Goal: Transaction & Acquisition: Book appointment/travel/reservation

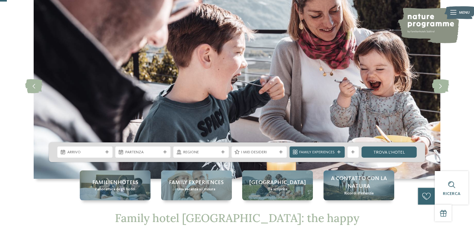
scroll to position [37, 0]
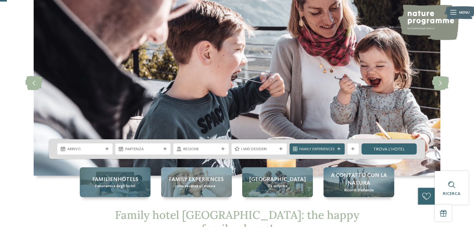
click at [129, 188] on span "Panoramica degli hotel" at bounding box center [115, 187] width 40 height 6
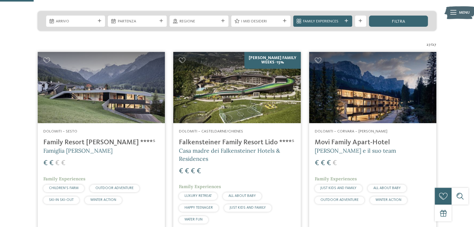
scroll to position [136, 0]
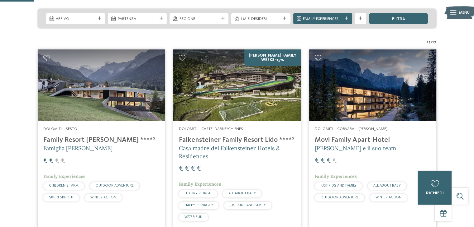
click at [230, 102] on img at bounding box center [236, 86] width 127 height 72
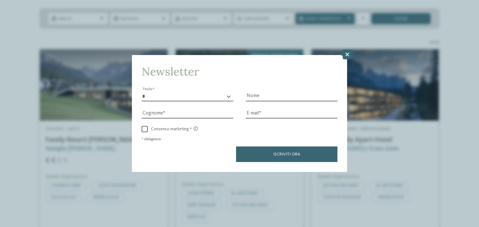
click at [348, 56] on icon at bounding box center [347, 55] width 12 height 10
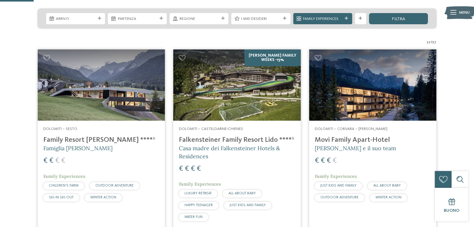
click at [215, 92] on img at bounding box center [236, 86] width 127 height 72
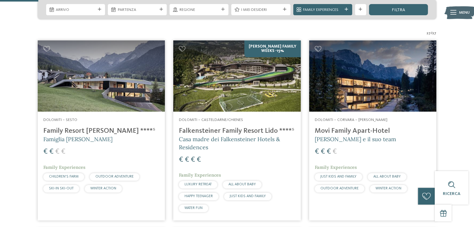
scroll to position [155, 0]
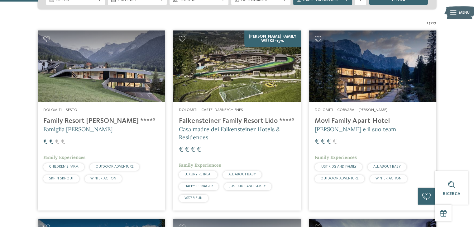
click at [217, 71] on img at bounding box center [236, 67] width 127 height 72
click at [178, 39] on img at bounding box center [236, 67] width 127 height 72
click at [181, 39] on icon at bounding box center [182, 39] width 7 height 6
click at [87, 73] on img at bounding box center [101, 67] width 127 height 72
click at [346, 74] on img at bounding box center [372, 67] width 127 height 72
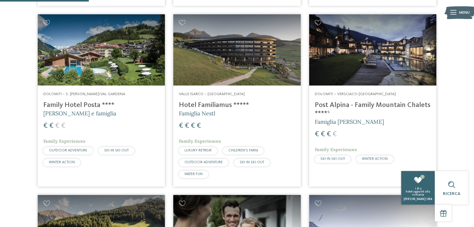
scroll to position [357, 0]
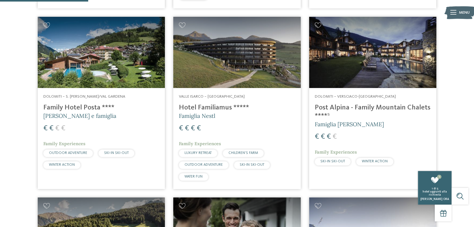
click at [74, 86] on img at bounding box center [101, 53] width 127 height 72
click at [46, 24] on icon at bounding box center [46, 25] width 7 height 6
click at [254, 76] on img at bounding box center [236, 53] width 127 height 72
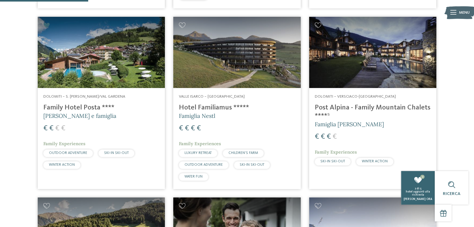
click at [217, 86] on img at bounding box center [236, 53] width 127 height 72
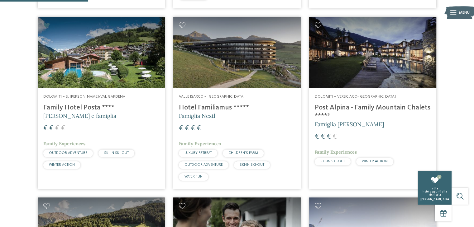
click at [412, 70] on img at bounding box center [372, 53] width 127 height 72
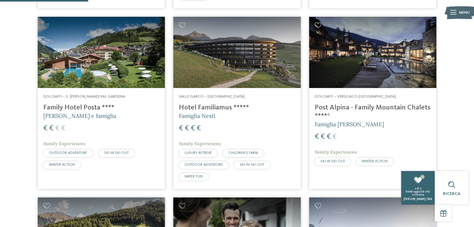
click at [316, 26] on icon at bounding box center [318, 25] width 7 height 6
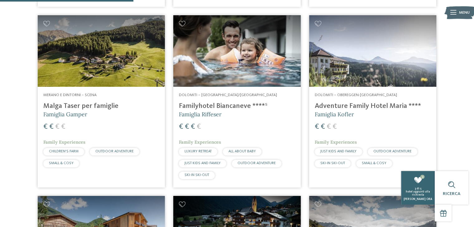
scroll to position [542, 0]
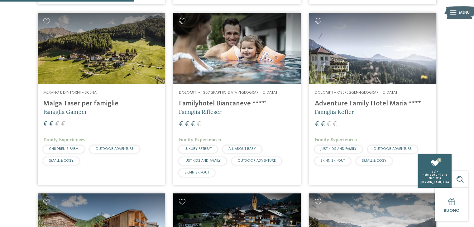
click at [374, 88] on div "Dolomiti – Obereggen-Nova Ponente Adventure Family Hotel Maria **** Famiglia Ko…" at bounding box center [372, 128] width 127 height 89
click at [44, 20] on icon at bounding box center [46, 21] width 7 height 6
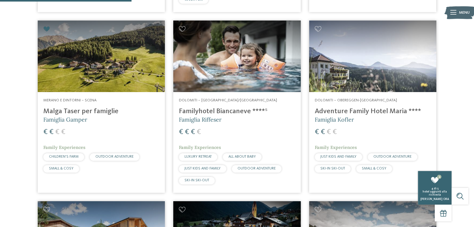
scroll to position [537, 0]
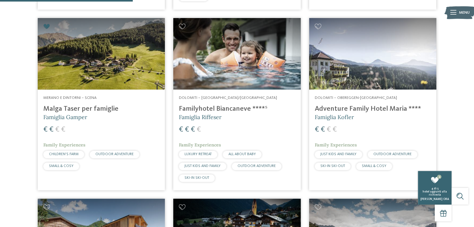
click at [203, 56] on img at bounding box center [236, 54] width 127 height 72
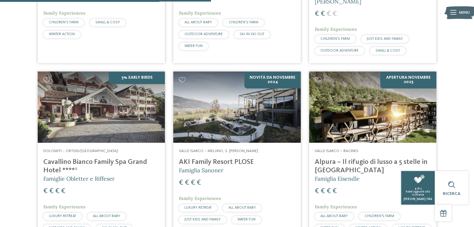
scroll to position [852, 0]
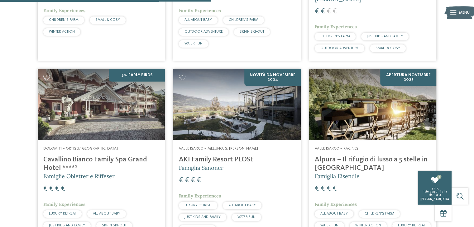
click at [345, 109] on img at bounding box center [372, 105] width 127 height 72
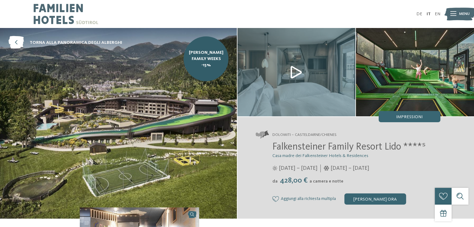
click at [297, 72] on img at bounding box center [296, 72] width 118 height 88
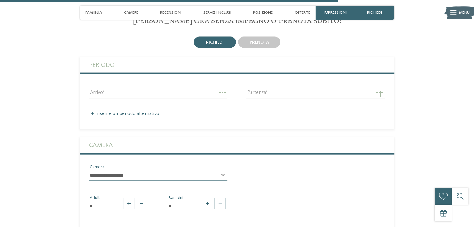
scroll to position [1193, 0]
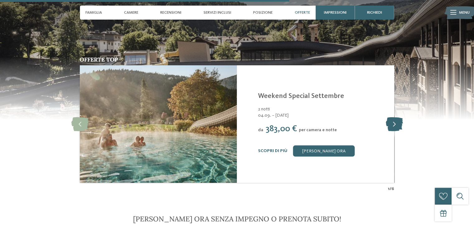
click at [395, 117] on icon at bounding box center [393, 124] width 17 height 14
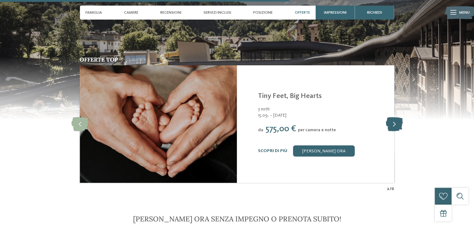
click at [395, 117] on icon at bounding box center [393, 124] width 17 height 14
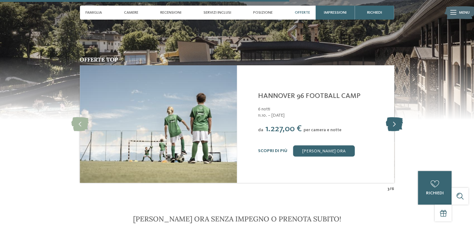
click at [395, 117] on icon at bounding box center [393, 124] width 17 height 14
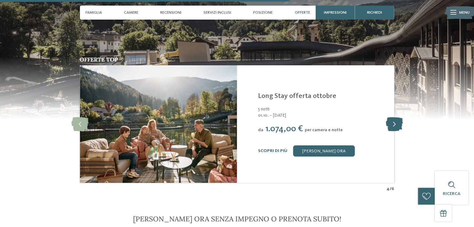
click at [395, 117] on icon at bounding box center [393, 124] width 17 height 14
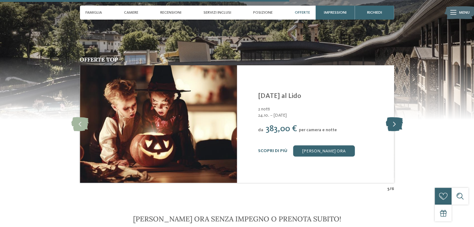
click at [395, 117] on icon at bounding box center [393, 124] width 17 height 14
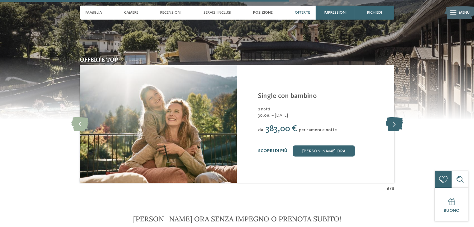
click at [395, 117] on icon at bounding box center [393, 124] width 17 height 14
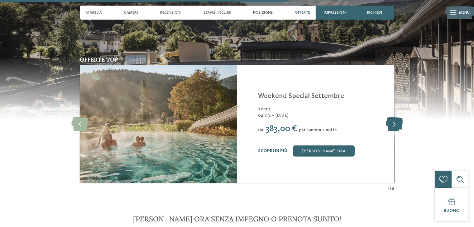
click at [395, 117] on icon at bounding box center [393, 124] width 17 height 14
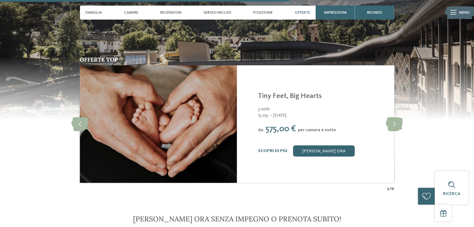
drag, startPoint x: 472, startPoint y: 112, endPoint x: 440, endPoint y: 41, distance: 77.8
click at [440, 41] on img at bounding box center [237, 56] width 474 height 126
click at [421, 196] on div "richiedi" at bounding box center [418, 193] width 18 height 5
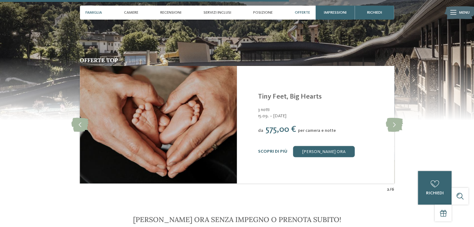
click at [94, 13] on span "Famiglia" at bounding box center [93, 12] width 17 height 5
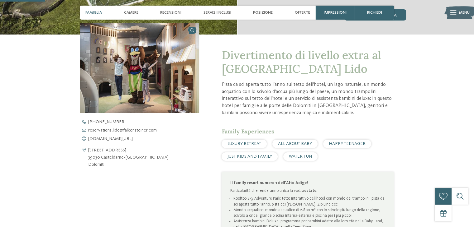
scroll to position [185, 0]
drag, startPoint x: 219, startPoint y: 12, endPoint x: 209, endPoint y: 12, distance: 10.0
click at [209, 12] on span "Servizi inclusi" at bounding box center [217, 12] width 28 height 5
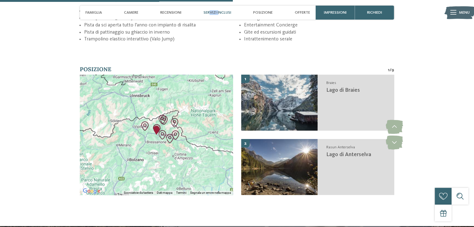
scroll to position [956, 0]
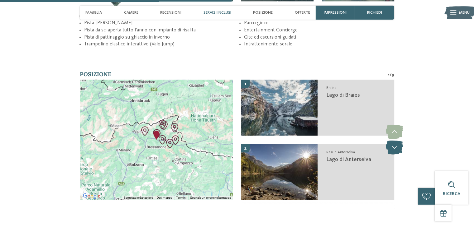
click at [391, 144] on icon at bounding box center [393, 148] width 17 height 14
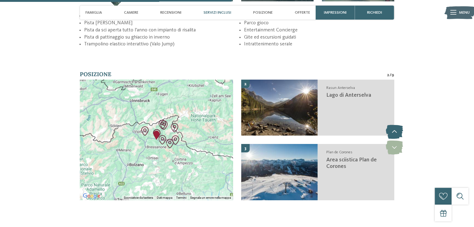
click at [397, 129] on icon at bounding box center [393, 132] width 17 height 14
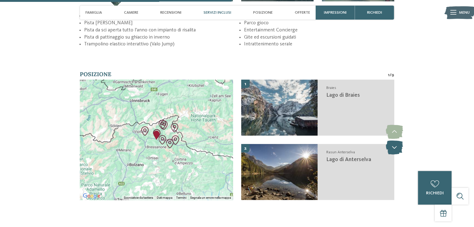
click at [388, 144] on icon at bounding box center [393, 148] width 17 height 14
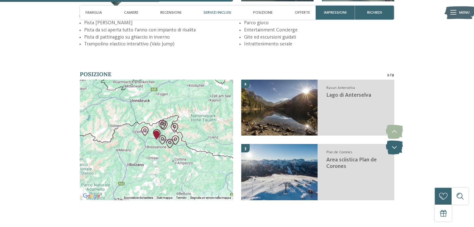
click at [396, 141] on icon at bounding box center [393, 148] width 17 height 14
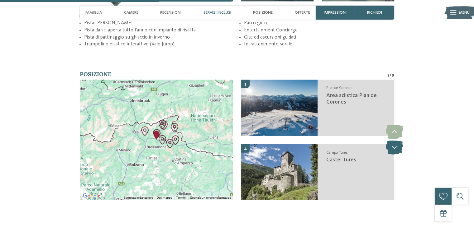
click at [394, 143] on icon at bounding box center [393, 148] width 17 height 14
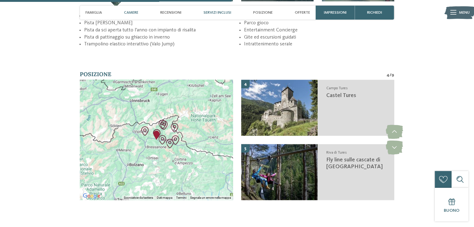
click at [124, 14] on span "Camere" at bounding box center [131, 12] width 14 height 5
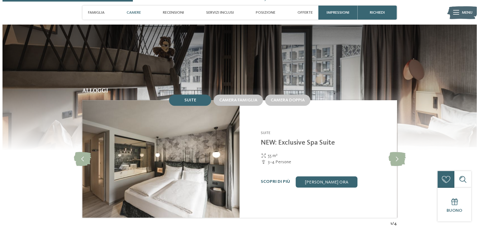
scroll to position [536, 0]
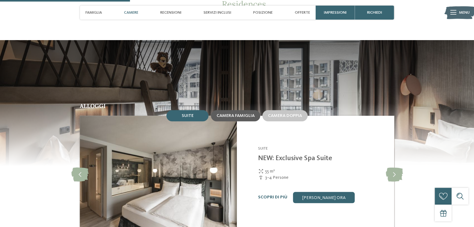
click at [224, 114] on span "Camera famiglia" at bounding box center [236, 116] width 38 height 4
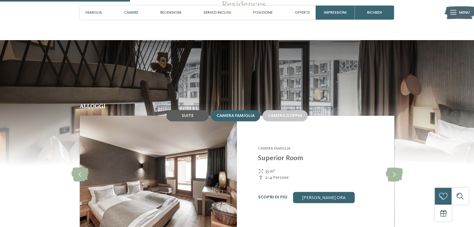
click at [195, 110] on div "Suite" at bounding box center [187, 115] width 42 height 11
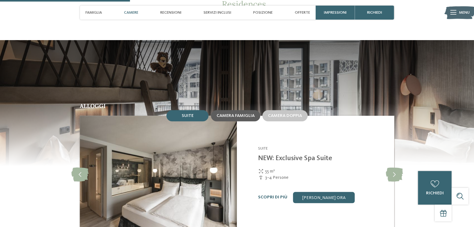
click at [233, 114] on span "Camera famiglia" at bounding box center [236, 116] width 38 height 4
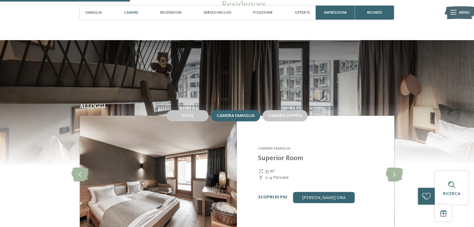
click at [265, 195] on link "Scopri di più" at bounding box center [272, 197] width 29 height 4
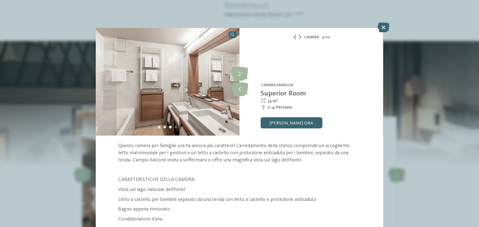
click at [169, 101] on img at bounding box center [168, 82] width 144 height 108
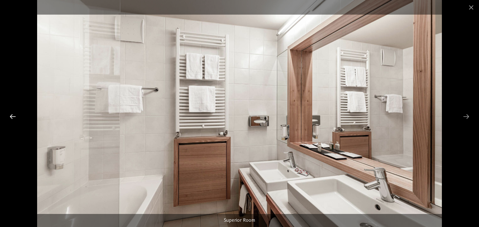
click at [11, 115] on div at bounding box center [12, 117] width 13 height 12
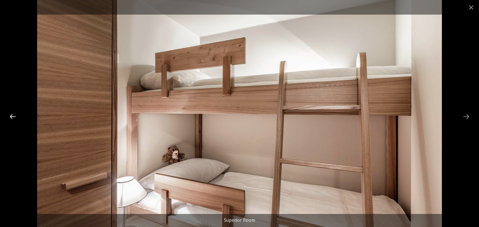
click at [11, 115] on div at bounding box center [12, 117] width 13 height 12
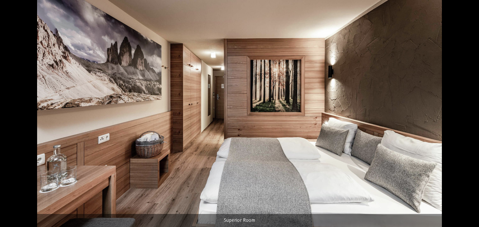
click at [11, 115] on div at bounding box center [9, 117] width 13 height 12
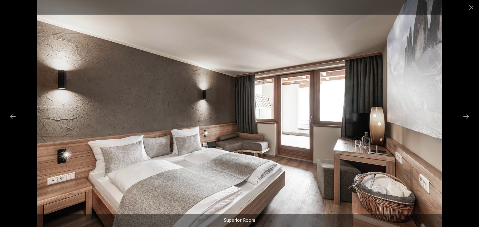
drag, startPoint x: 232, startPoint y: 123, endPoint x: 128, endPoint y: 128, distance: 103.5
click at [128, 128] on img at bounding box center [239, 113] width 404 height 227
click at [9, 119] on div at bounding box center [12, 117] width 13 height 12
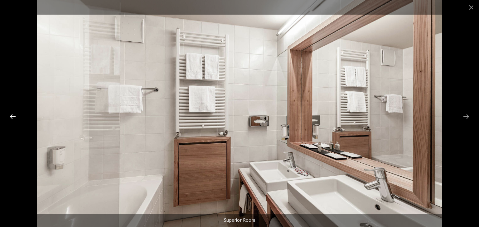
click at [15, 116] on div at bounding box center [12, 117] width 13 height 12
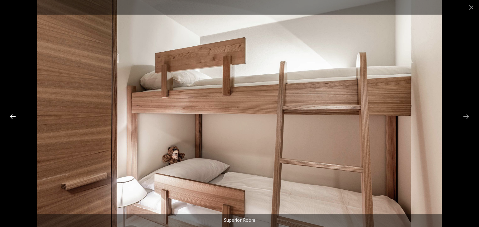
click at [15, 116] on div at bounding box center [12, 117] width 13 height 12
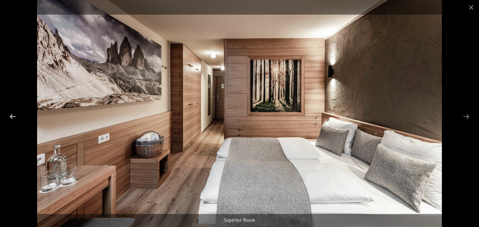
click at [9, 117] on div at bounding box center [12, 117] width 13 height 12
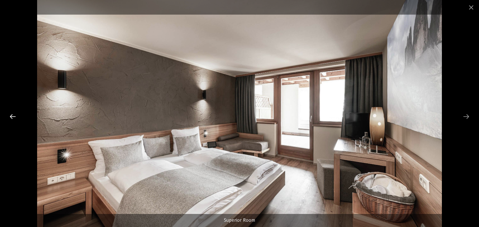
click at [14, 119] on div at bounding box center [12, 117] width 13 height 12
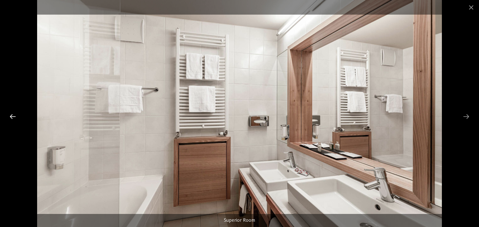
click at [11, 114] on div at bounding box center [12, 117] width 13 height 12
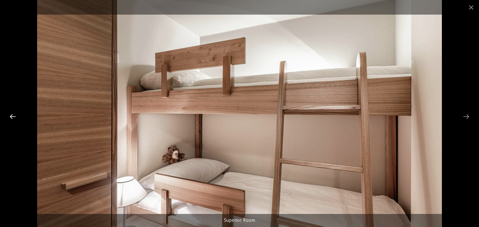
click at [10, 117] on div at bounding box center [12, 117] width 13 height 12
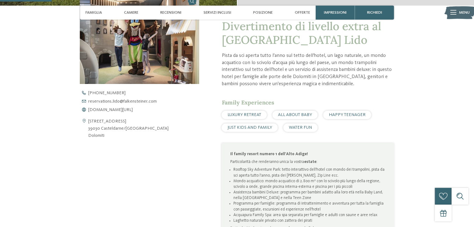
scroll to position [211, 0]
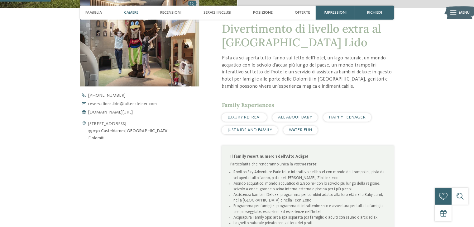
click at [136, 12] on span "Camere" at bounding box center [131, 12] width 14 height 5
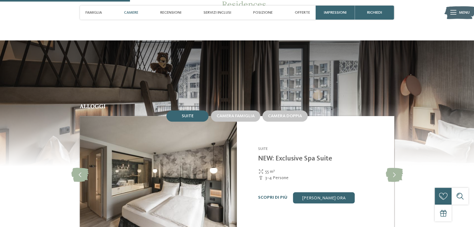
scroll to position [536, 0]
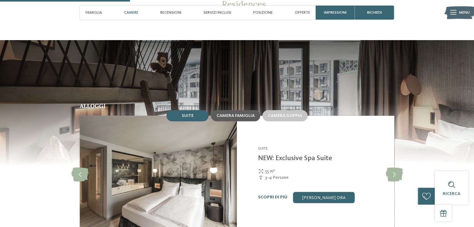
click at [231, 114] on span "Camera famiglia" at bounding box center [236, 116] width 38 height 4
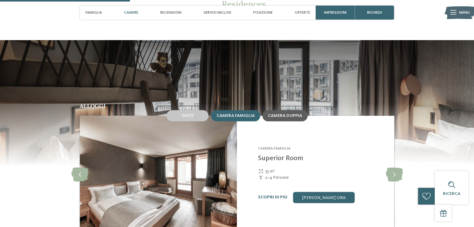
click at [279, 114] on span "Camera doppia" at bounding box center [285, 116] width 34 height 4
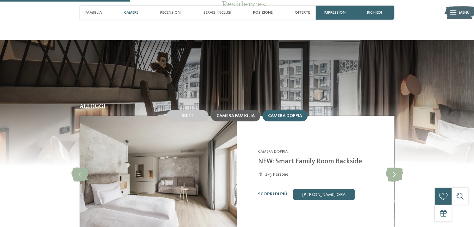
click at [231, 110] on div "Camera famiglia" at bounding box center [235, 115] width 49 height 11
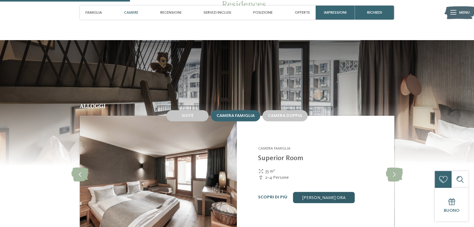
click at [309, 192] on link "[PERSON_NAME] ora" at bounding box center [324, 197] width 62 height 11
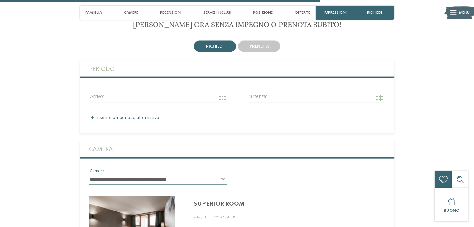
scroll to position [1388, 0]
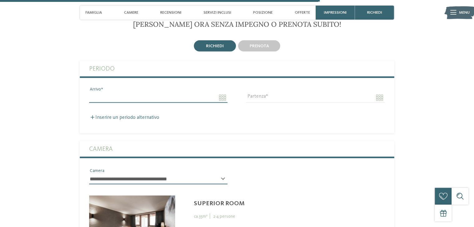
click at [222, 93] on input "Arrivo" at bounding box center [158, 98] width 138 height 11
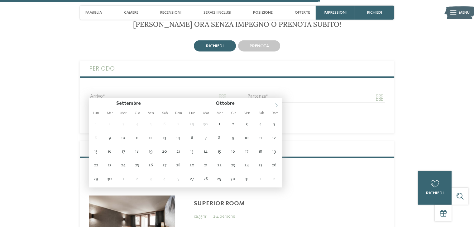
click at [276, 101] on span at bounding box center [276, 103] width 11 height 11
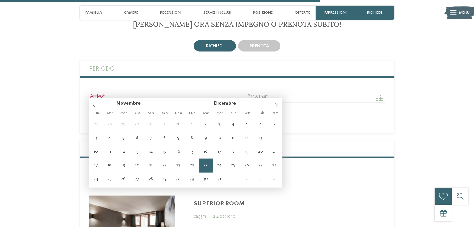
type input "**********"
type input "****"
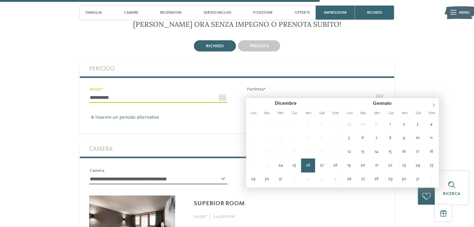
type input "**********"
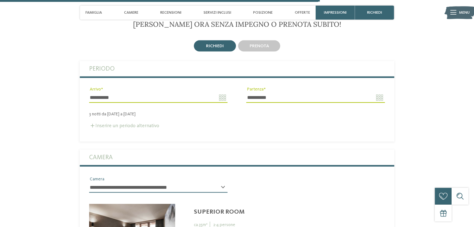
click at [134, 124] on label "Inserire un periodo alternativo" at bounding box center [124, 126] width 70 height 5
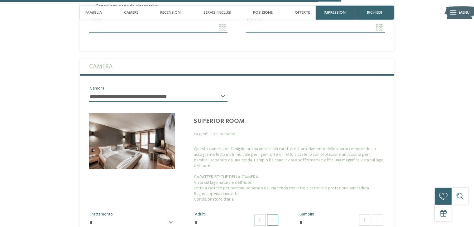
scroll to position [1502, 0]
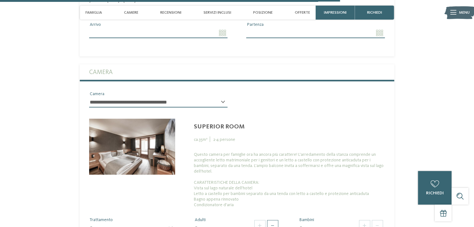
click at [209, 103] on div "**********" at bounding box center [158, 105] width 138 height 16
click at [217, 97] on select "**********" at bounding box center [158, 102] width 138 height 11
click at [334, 99] on div "**********" at bounding box center [237, 102] width 314 height 22
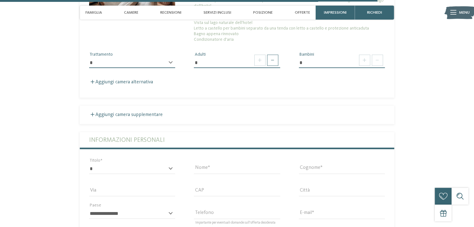
scroll to position [1646, 0]
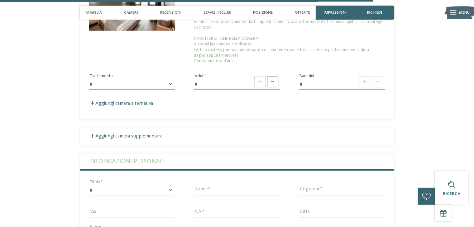
click at [167, 79] on select "**********" at bounding box center [132, 84] width 86 height 11
select select "*"
click at [89, 79] on select "**********" at bounding box center [132, 84] width 86 height 11
drag, startPoint x: 239, startPoint y: 73, endPoint x: 352, endPoint y: 68, distance: 113.5
click at [352, 68] on div "**********" at bounding box center [237, 79] width 314 height 31
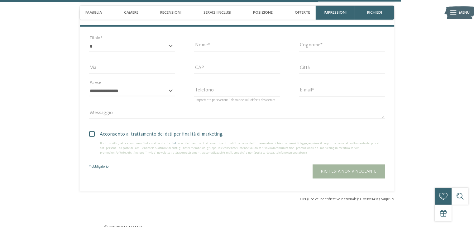
scroll to position [1769, 0]
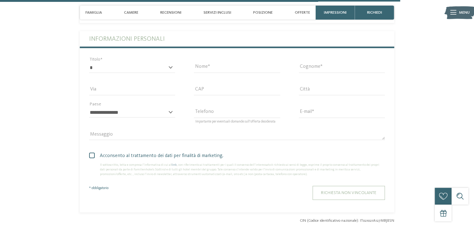
click at [372, 191] on span "Richiesta non vincolante" at bounding box center [348, 193] width 55 height 4
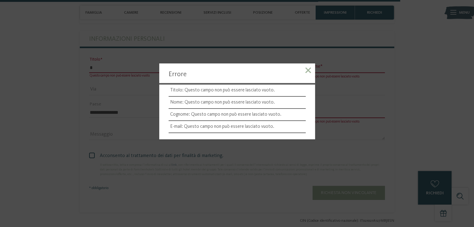
click at [309, 72] on span at bounding box center [308, 71] width 6 height 6
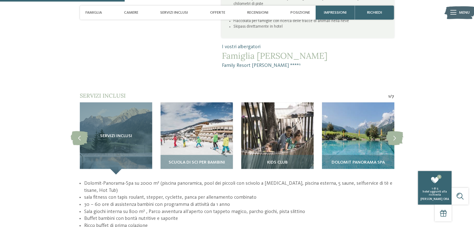
scroll to position [459, 0]
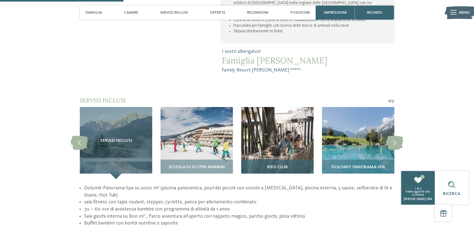
click at [287, 126] on img at bounding box center [277, 143] width 72 height 72
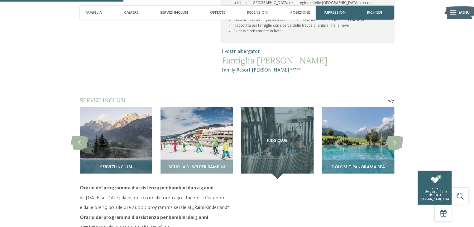
click at [120, 130] on img at bounding box center [116, 143] width 72 height 72
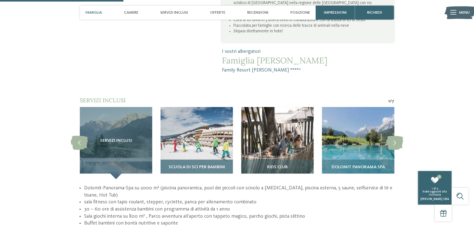
click at [194, 125] on img at bounding box center [196, 143] width 72 height 72
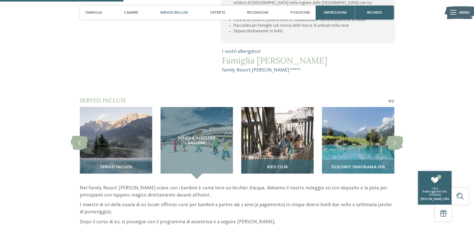
click at [268, 107] on img at bounding box center [277, 143] width 72 height 72
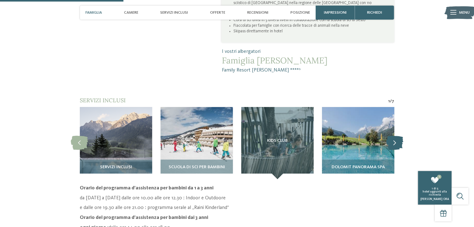
click at [395, 136] on icon at bounding box center [394, 143] width 17 height 14
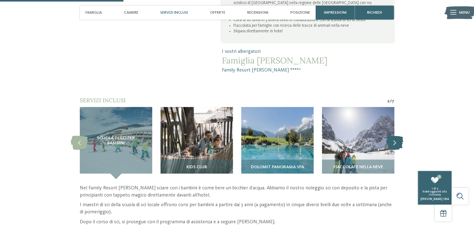
click at [395, 136] on icon at bounding box center [394, 143] width 17 height 14
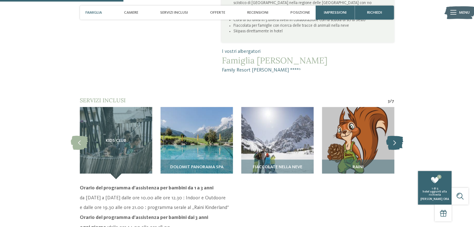
click at [394, 136] on icon at bounding box center [394, 143] width 17 height 14
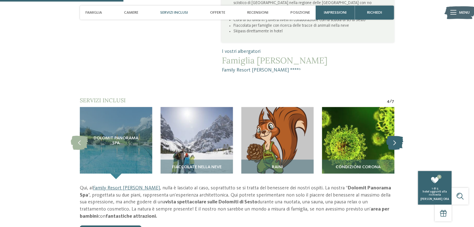
click at [392, 136] on icon at bounding box center [394, 143] width 17 height 14
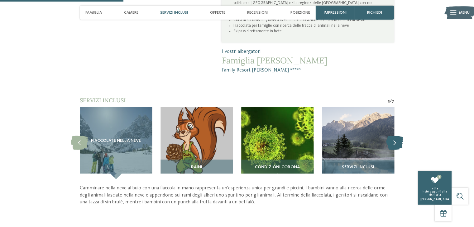
click at [392, 136] on icon at bounding box center [394, 143] width 17 height 14
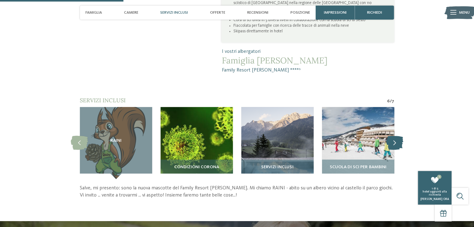
click at [392, 136] on icon at bounding box center [394, 143] width 17 height 14
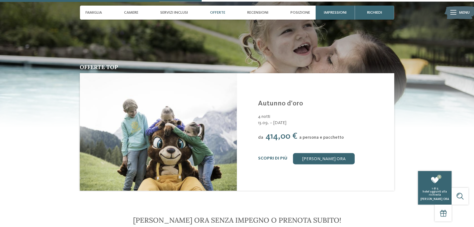
scroll to position [744, 0]
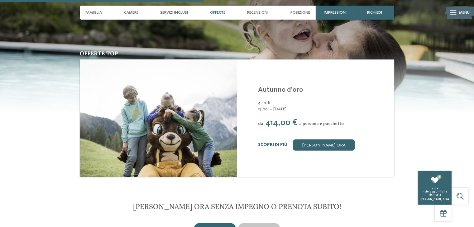
click at [264, 143] on link "Scopri di più" at bounding box center [272, 145] width 29 height 4
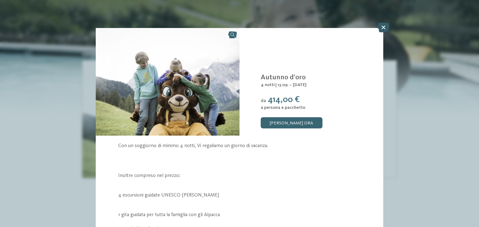
click at [380, 30] on icon at bounding box center [383, 27] width 12 height 10
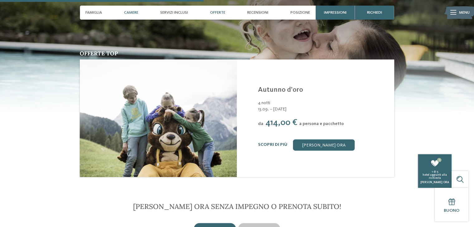
click at [134, 12] on span "Camere" at bounding box center [131, 12] width 14 height 5
click at [130, 15] on div "Camere" at bounding box center [131, 13] width 20 height 14
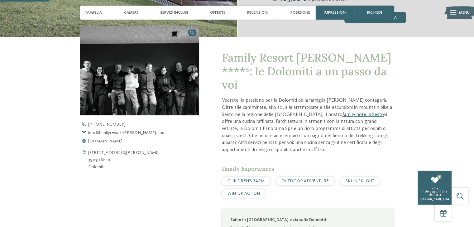
scroll to position [187, 0]
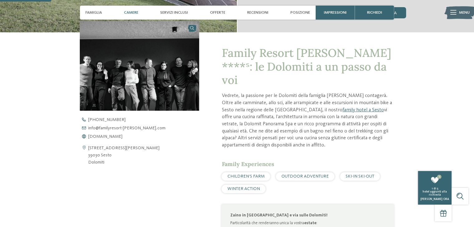
click at [127, 15] on div "Camere" at bounding box center [131, 13] width 20 height 14
click at [128, 13] on span "Camere" at bounding box center [131, 12] width 14 height 5
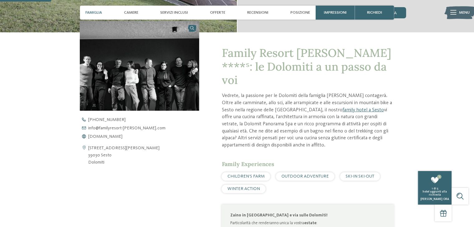
click at [91, 11] on span "Famiglia" at bounding box center [93, 12] width 17 height 5
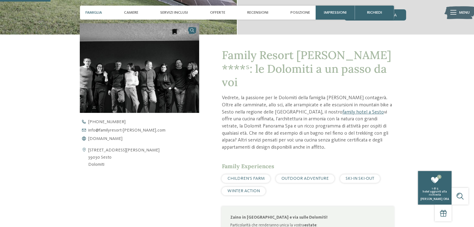
scroll to position [185, 0]
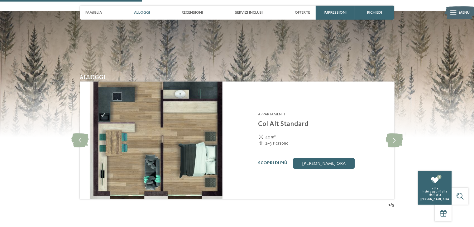
scroll to position [611, 0]
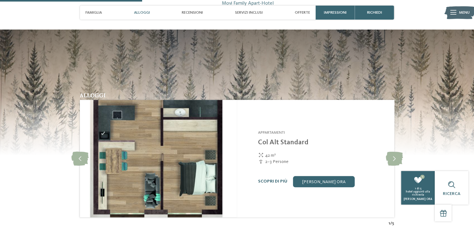
click at [148, 13] on span "Alloggi" at bounding box center [142, 12] width 16 height 5
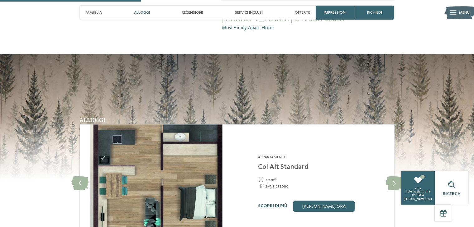
scroll to position [582, 0]
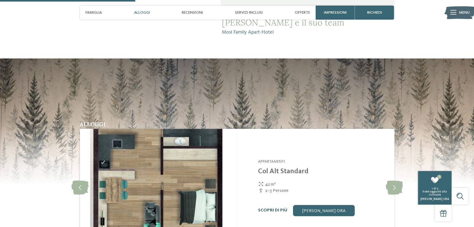
click at [269, 208] on link "Scopri di più" at bounding box center [272, 210] width 29 height 4
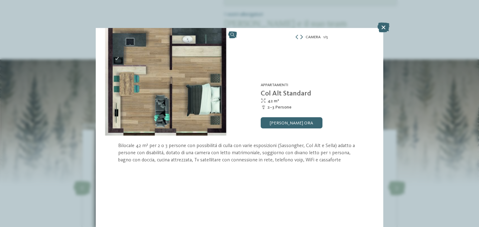
click at [300, 36] on icon at bounding box center [301, 37] width 2 height 4
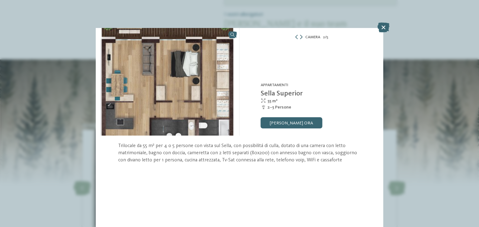
click at [300, 36] on icon at bounding box center [301, 37] width 2 height 4
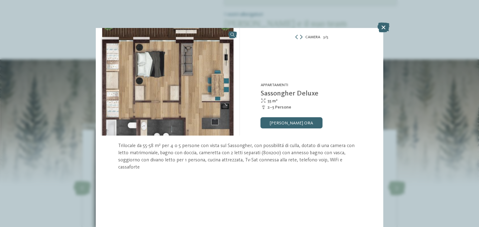
click at [300, 36] on icon at bounding box center [301, 37] width 2 height 4
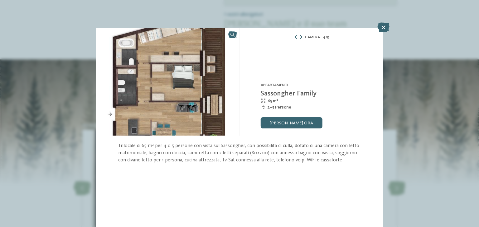
click at [300, 36] on icon at bounding box center [300, 37] width 2 height 4
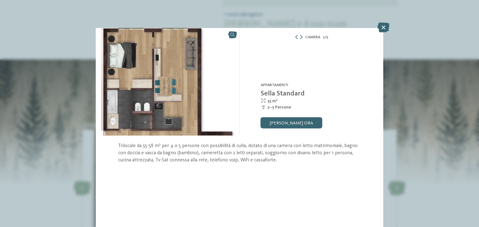
click at [301, 36] on icon at bounding box center [301, 37] width 2 height 4
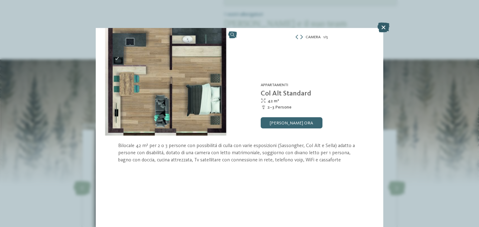
click at [378, 28] on icon at bounding box center [383, 27] width 12 height 10
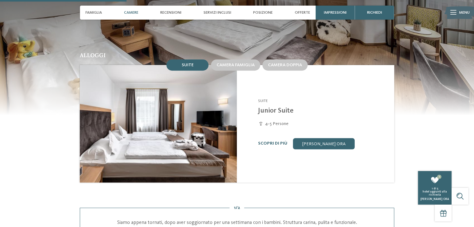
scroll to position [499, 0]
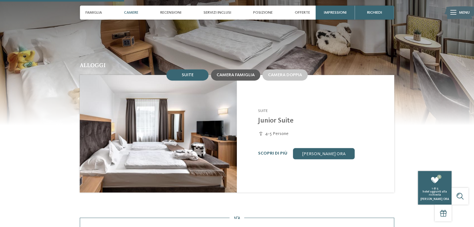
click at [224, 73] on div "Camera famiglia" at bounding box center [235, 74] width 49 height 11
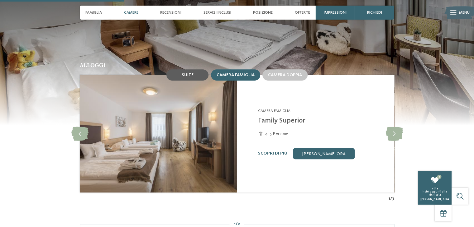
click at [193, 69] on div "Suite" at bounding box center [187, 74] width 42 height 11
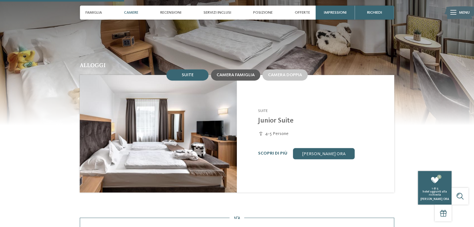
click at [228, 72] on div "Camera famiglia" at bounding box center [236, 74] width 38 height 5
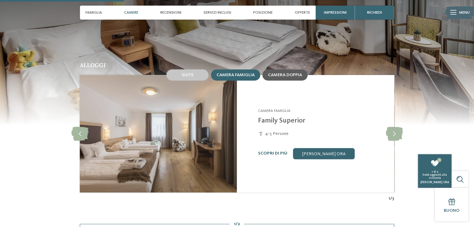
click at [278, 72] on div "Camera doppia" at bounding box center [285, 74] width 34 height 5
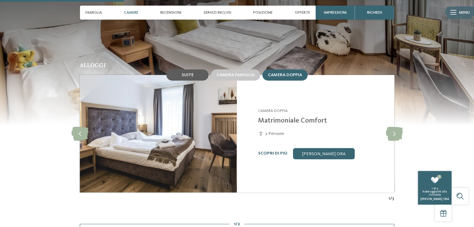
click at [183, 73] on span "Suite" at bounding box center [188, 75] width 12 height 4
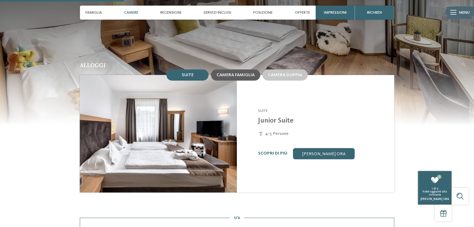
click at [218, 73] on span "Camera famiglia" at bounding box center [236, 75] width 38 height 4
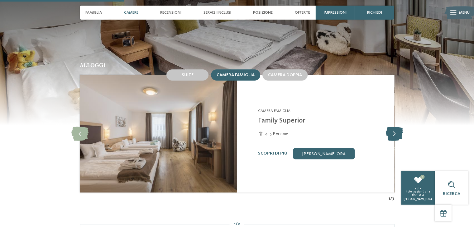
click at [393, 128] on icon at bounding box center [393, 134] width 17 height 14
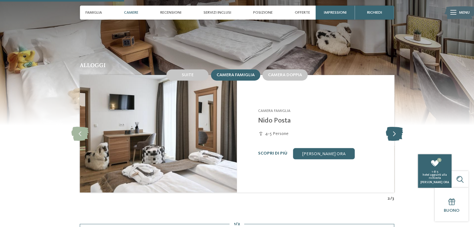
click at [392, 132] on icon at bounding box center [393, 134] width 17 height 14
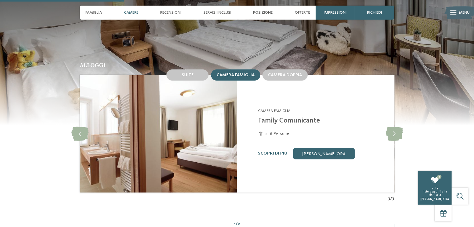
click at [215, 165] on img at bounding box center [158, 134] width 157 height 118
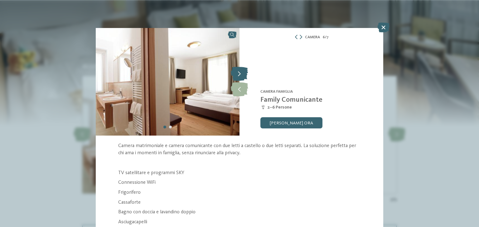
click at [234, 75] on icon at bounding box center [239, 74] width 17 height 14
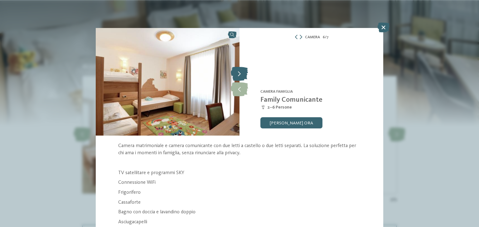
click at [236, 76] on icon at bounding box center [239, 74] width 17 height 14
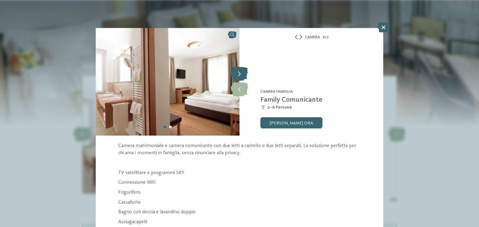
click at [236, 77] on icon at bounding box center [239, 74] width 17 height 14
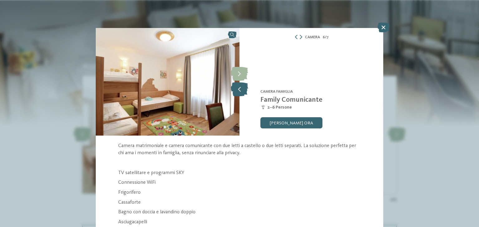
click at [237, 83] on icon at bounding box center [239, 90] width 17 height 14
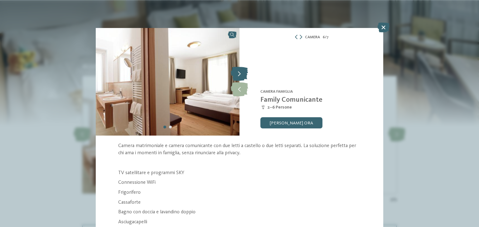
click at [237, 72] on icon at bounding box center [239, 74] width 17 height 14
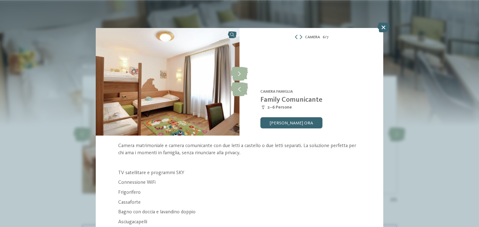
click at [294, 38] on icon at bounding box center [296, 37] width 4 height 4
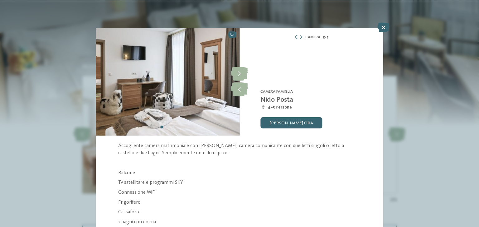
click at [247, 91] on div "Family Hotel Posta **** S. [PERSON_NAME]/Val Gardena - Dolomiti Camera famiglia…" at bounding box center [311, 82] width 144 height 108
click at [237, 84] on icon at bounding box center [239, 90] width 17 height 14
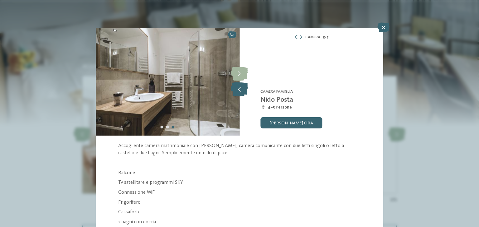
click at [237, 84] on icon at bounding box center [239, 90] width 17 height 14
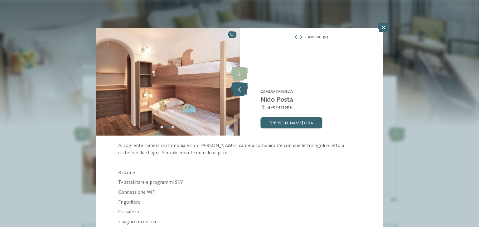
click at [237, 85] on icon at bounding box center [239, 90] width 17 height 14
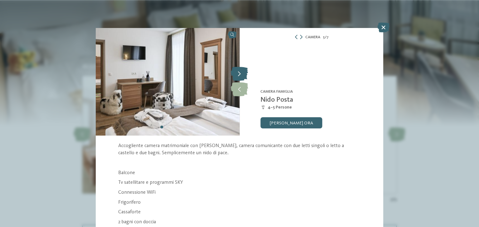
click at [243, 71] on icon at bounding box center [239, 74] width 17 height 14
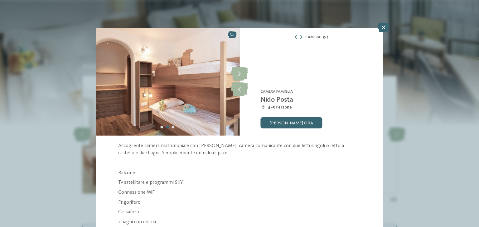
click at [294, 37] on icon at bounding box center [296, 37] width 4 height 4
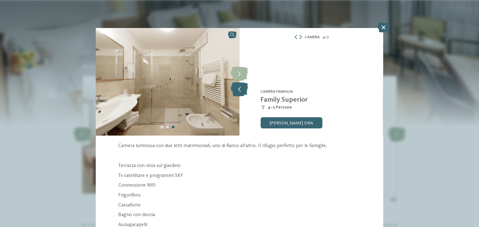
click at [232, 86] on icon at bounding box center [239, 90] width 17 height 14
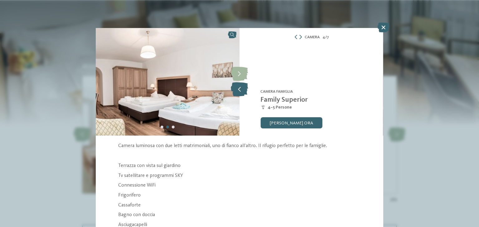
click at [233, 83] on icon at bounding box center [239, 90] width 17 height 14
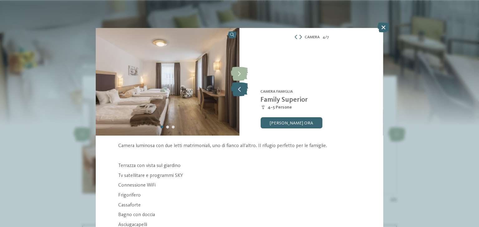
click at [234, 83] on icon at bounding box center [239, 90] width 17 height 14
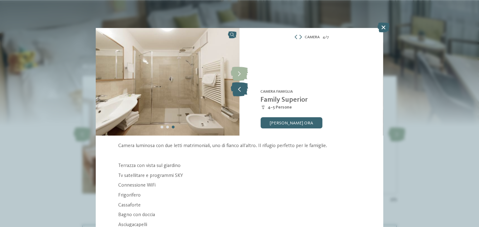
click at [236, 85] on icon at bounding box center [239, 90] width 17 height 14
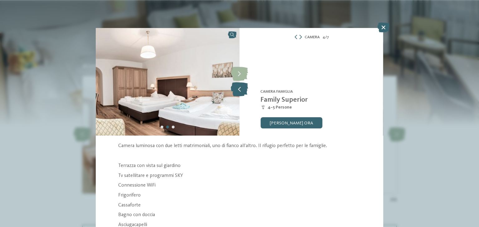
click at [236, 85] on icon at bounding box center [239, 90] width 17 height 14
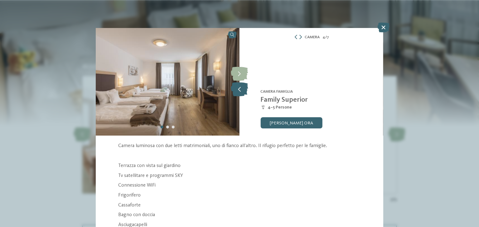
click at [236, 85] on icon at bounding box center [239, 90] width 17 height 14
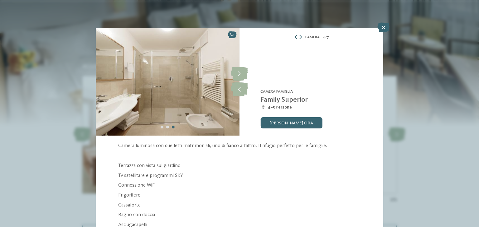
click at [293, 38] on icon at bounding box center [295, 37] width 4 height 4
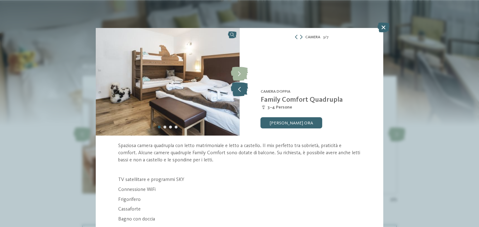
click at [235, 92] on icon at bounding box center [239, 90] width 17 height 14
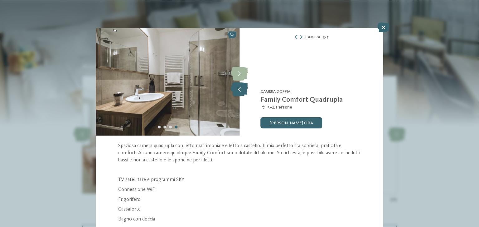
click at [235, 92] on icon at bounding box center [239, 90] width 17 height 14
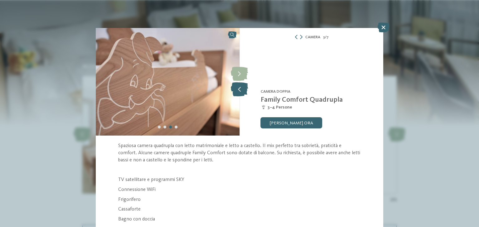
click at [235, 92] on icon at bounding box center [239, 90] width 17 height 14
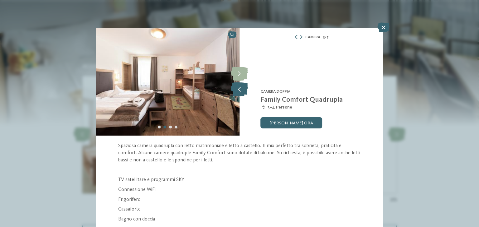
click at [232, 92] on icon at bounding box center [239, 90] width 17 height 14
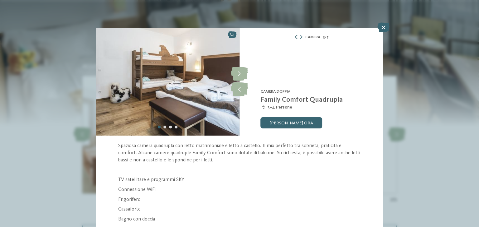
click at [294, 35] on icon at bounding box center [296, 37] width 4 height 4
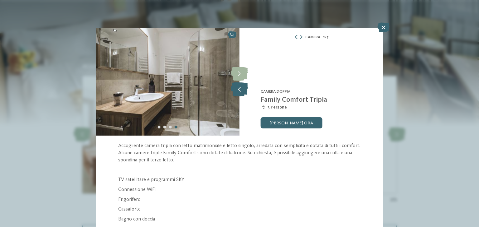
click at [235, 85] on icon at bounding box center [239, 90] width 17 height 14
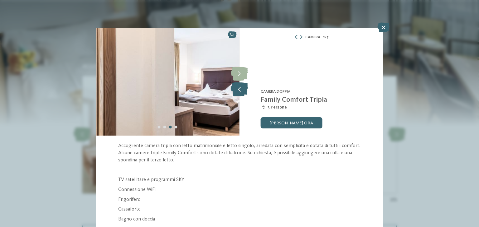
click at [235, 85] on icon at bounding box center [239, 90] width 17 height 14
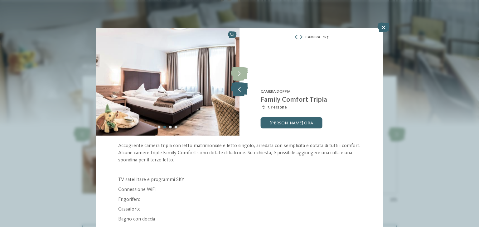
click at [235, 85] on icon at bounding box center [239, 90] width 17 height 14
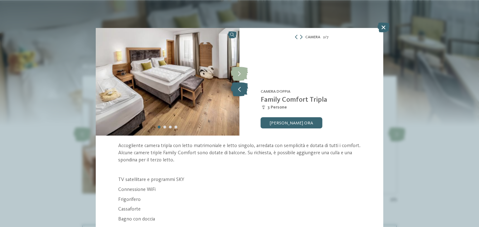
click at [235, 85] on icon at bounding box center [239, 90] width 17 height 14
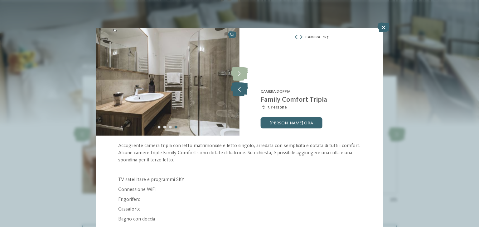
click at [235, 85] on icon at bounding box center [239, 90] width 17 height 14
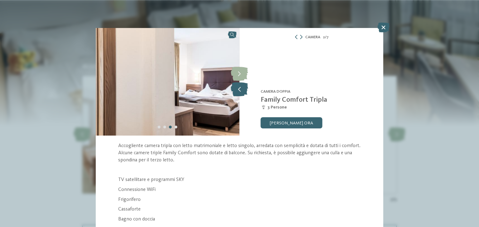
click at [235, 85] on icon at bounding box center [239, 90] width 17 height 14
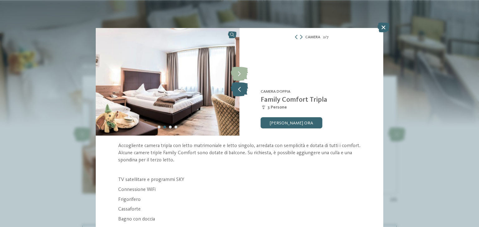
click at [235, 85] on icon at bounding box center [239, 90] width 17 height 14
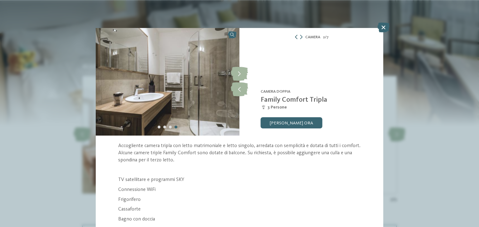
click at [294, 35] on icon at bounding box center [296, 37] width 4 height 4
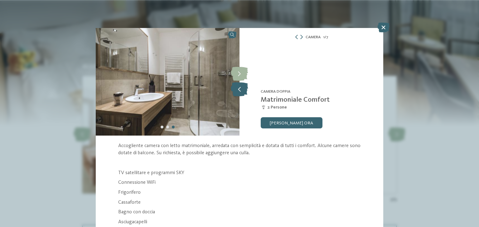
click at [236, 89] on icon at bounding box center [239, 90] width 17 height 14
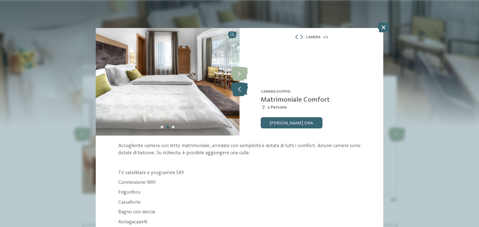
click at [236, 89] on icon at bounding box center [239, 90] width 17 height 14
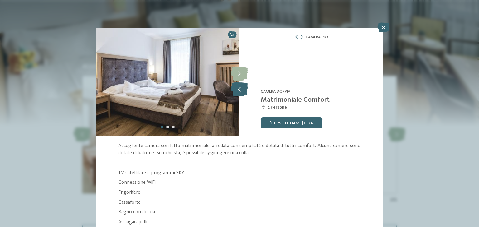
click at [236, 89] on icon at bounding box center [239, 90] width 17 height 14
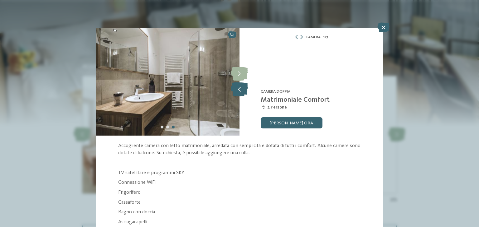
click at [236, 89] on icon at bounding box center [239, 90] width 17 height 14
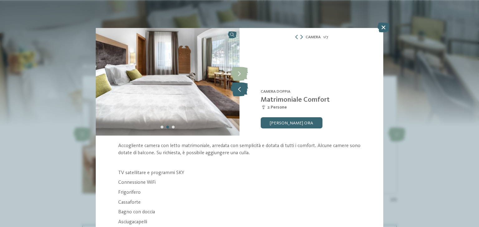
click at [236, 89] on icon at bounding box center [239, 90] width 17 height 14
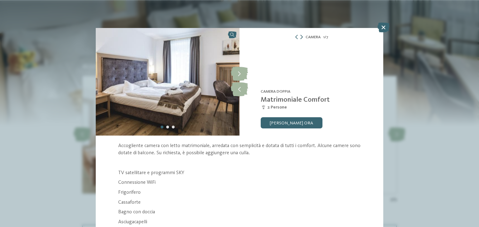
click at [300, 38] on icon at bounding box center [301, 37] width 2 height 4
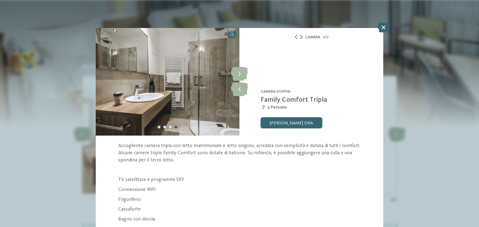
click at [300, 38] on icon at bounding box center [301, 37] width 2 height 4
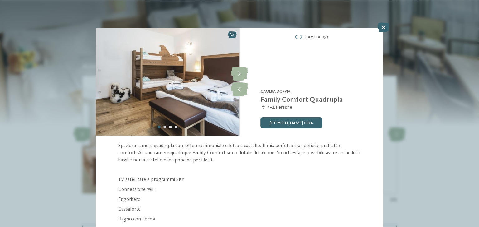
click at [300, 38] on icon at bounding box center [301, 37] width 2 height 4
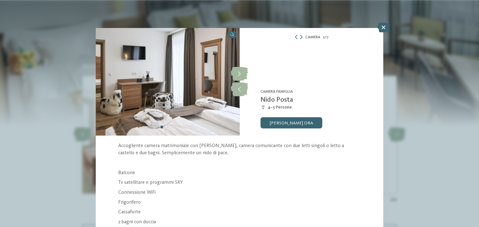
click at [300, 38] on icon at bounding box center [301, 37] width 2 height 4
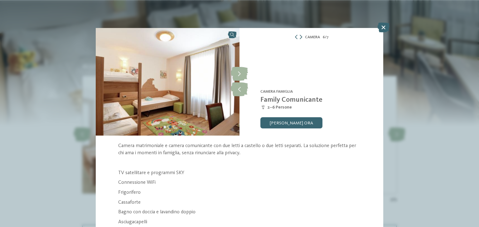
click at [299, 38] on icon at bounding box center [300, 37] width 2 height 4
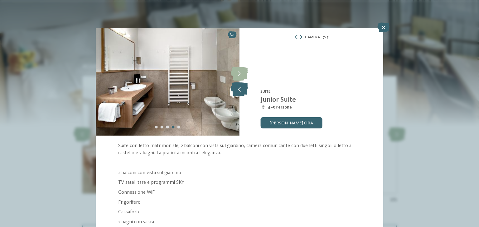
click at [242, 90] on icon at bounding box center [239, 90] width 17 height 14
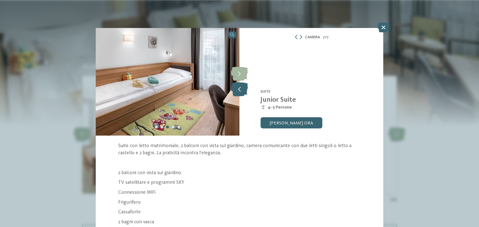
click at [242, 90] on icon at bounding box center [239, 90] width 17 height 14
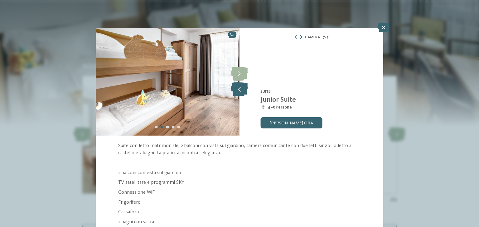
click at [242, 90] on icon at bounding box center [239, 90] width 17 height 14
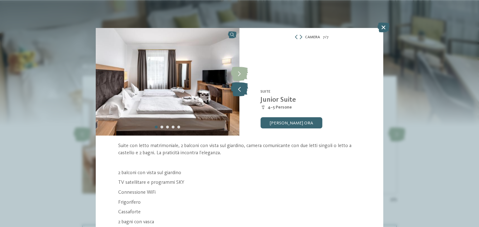
click at [242, 93] on icon at bounding box center [239, 90] width 17 height 14
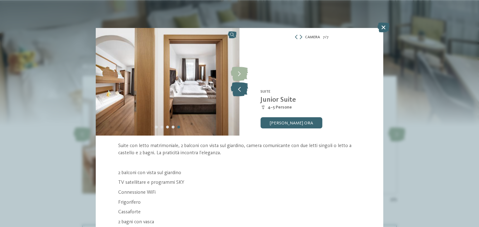
click at [242, 93] on icon at bounding box center [239, 90] width 17 height 14
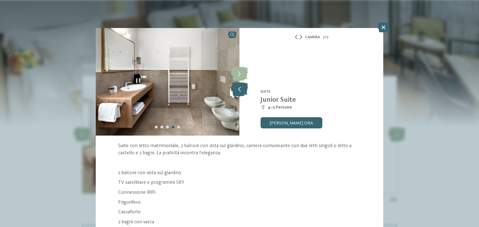
click at [242, 93] on icon at bounding box center [239, 90] width 17 height 14
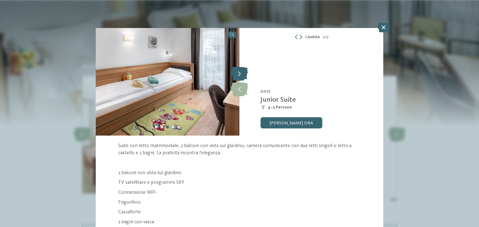
click at [235, 75] on icon at bounding box center [239, 74] width 17 height 14
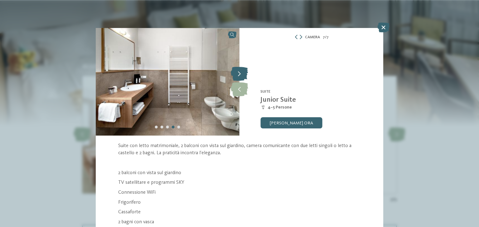
click at [235, 75] on icon at bounding box center [239, 74] width 17 height 14
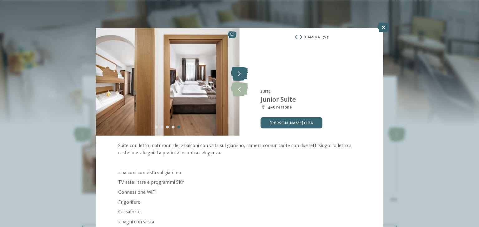
click at [235, 75] on icon at bounding box center [239, 74] width 17 height 14
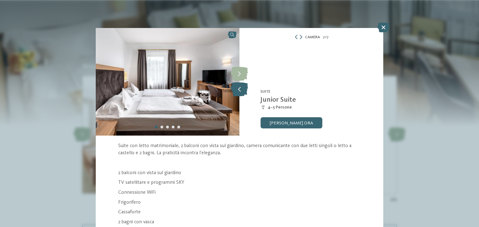
click at [238, 91] on icon at bounding box center [239, 90] width 17 height 14
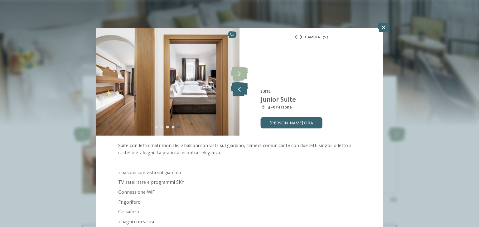
click at [238, 91] on icon at bounding box center [239, 90] width 17 height 14
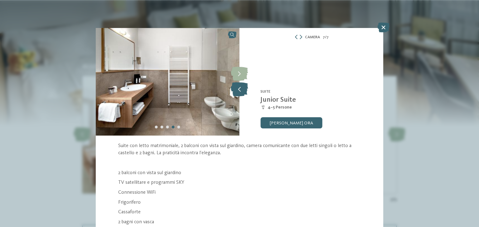
click at [238, 91] on icon at bounding box center [239, 90] width 17 height 14
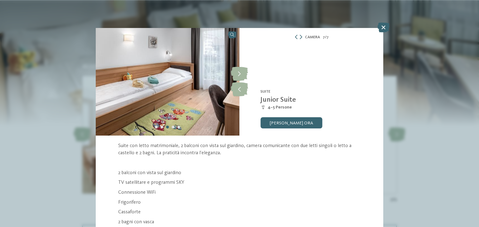
click at [298, 39] on div "Camera 7 / 7" at bounding box center [311, 37] width 144 height 7
click at [299, 35] on icon at bounding box center [300, 37] width 2 height 4
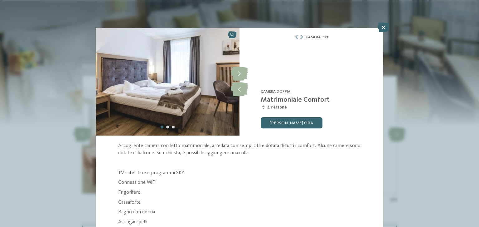
click at [300, 35] on icon at bounding box center [301, 37] width 2 height 4
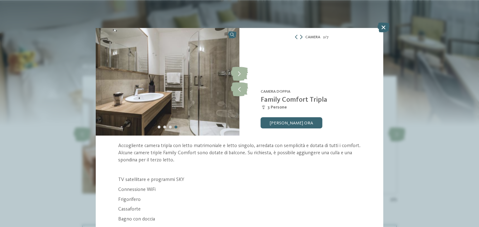
click at [300, 35] on icon at bounding box center [301, 37] width 2 height 4
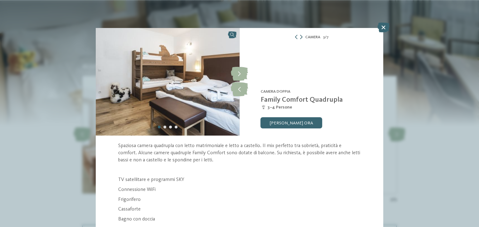
click at [300, 35] on icon at bounding box center [301, 37] width 2 height 4
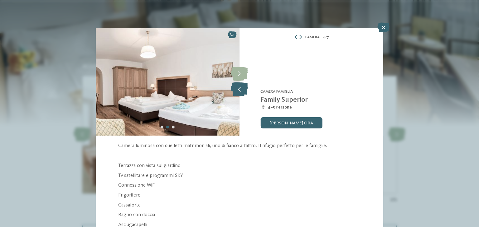
click at [232, 93] on icon at bounding box center [239, 90] width 17 height 14
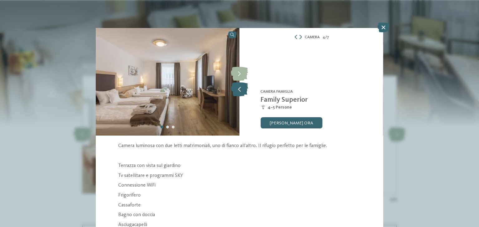
click at [232, 93] on icon at bounding box center [239, 90] width 17 height 14
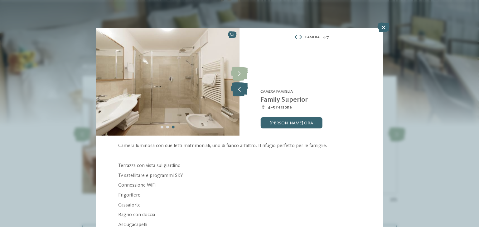
click at [232, 93] on icon at bounding box center [239, 90] width 17 height 14
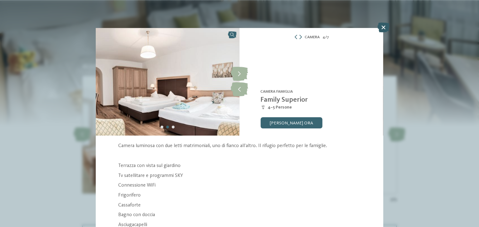
click at [382, 28] on icon at bounding box center [383, 27] width 12 height 10
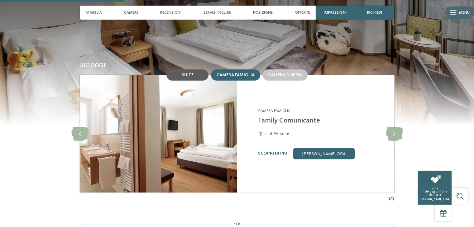
click at [192, 69] on div "Suite" at bounding box center [187, 74] width 42 height 11
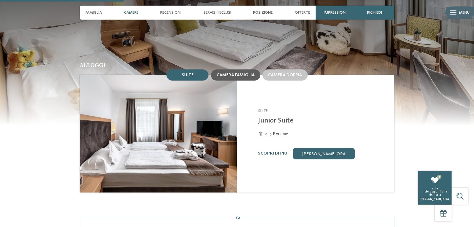
click at [226, 73] on span "Camera famiglia" at bounding box center [236, 75] width 38 height 4
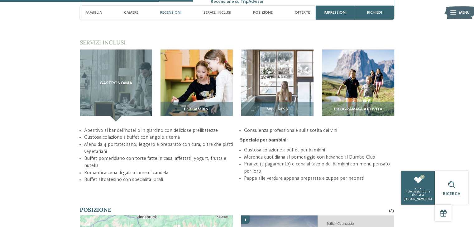
scroll to position [775, 0]
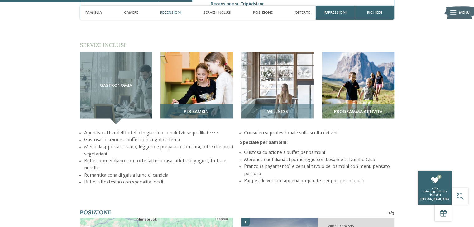
click at [211, 85] on img at bounding box center [196, 88] width 72 height 72
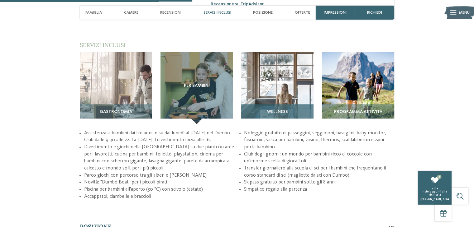
click at [261, 79] on img at bounding box center [277, 88] width 72 height 72
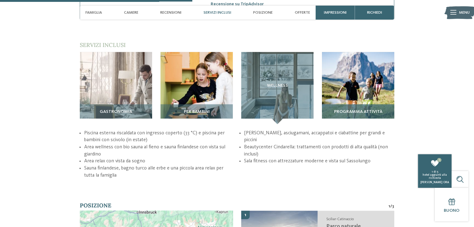
click at [353, 89] on img at bounding box center [358, 88] width 72 height 72
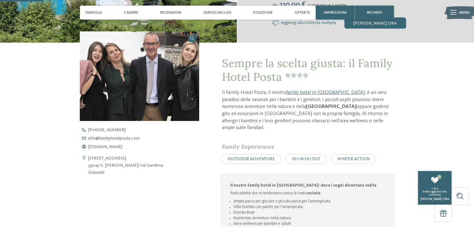
scroll to position [184, 0]
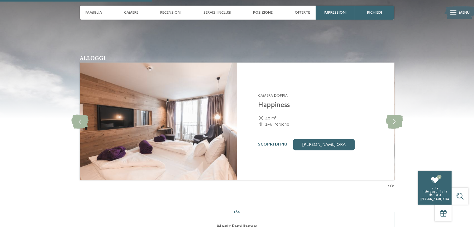
scroll to position [662, 0]
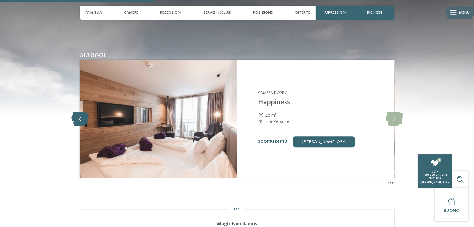
click at [72, 117] on icon at bounding box center [79, 119] width 17 height 14
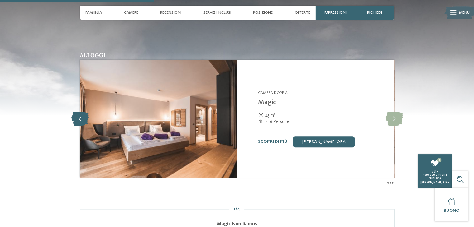
click at [87, 120] on icon at bounding box center [79, 119] width 17 height 14
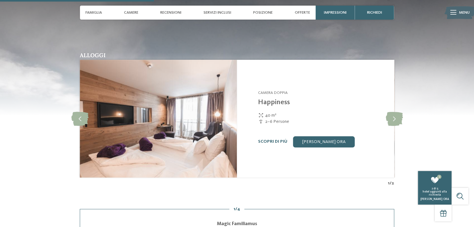
click at [69, 115] on div "Alloggi Camera doppia 3" at bounding box center [237, 120] width 382 height 134
click at [77, 114] on icon at bounding box center [79, 119] width 17 height 14
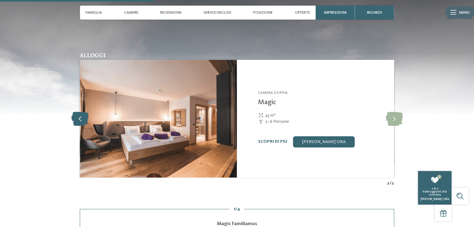
click at [74, 115] on icon at bounding box center [79, 119] width 17 height 14
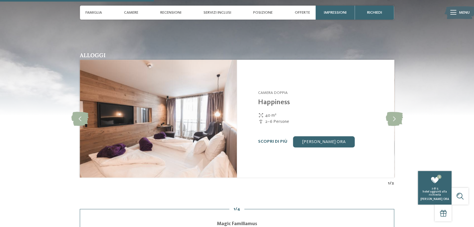
scroll to position [662, 0]
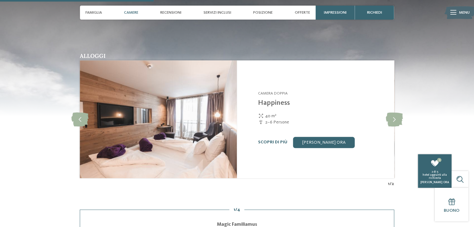
click at [131, 12] on span "Camere" at bounding box center [131, 12] width 14 height 5
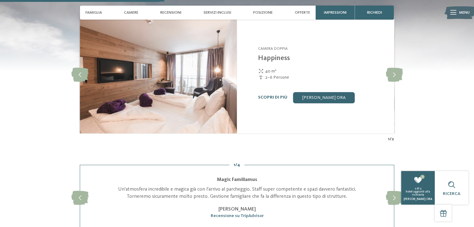
scroll to position [702, 0]
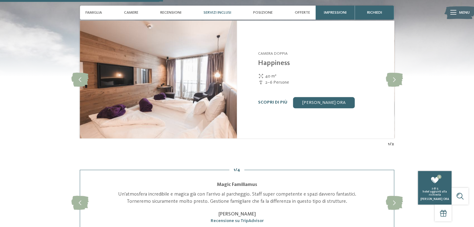
click at [210, 9] on div "Servizi inclusi" at bounding box center [217, 13] width 33 height 14
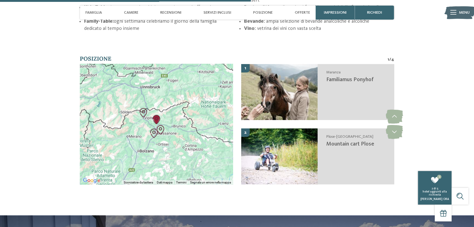
scroll to position [1081, 0]
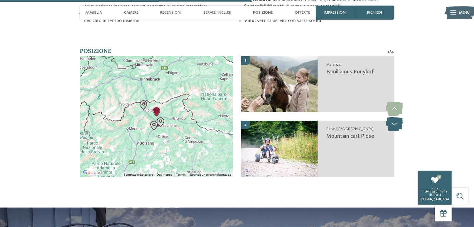
click at [394, 127] on icon at bounding box center [393, 124] width 17 height 14
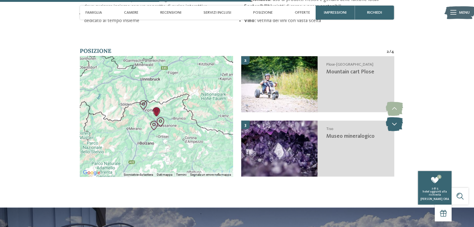
click at [391, 125] on icon at bounding box center [393, 124] width 17 height 14
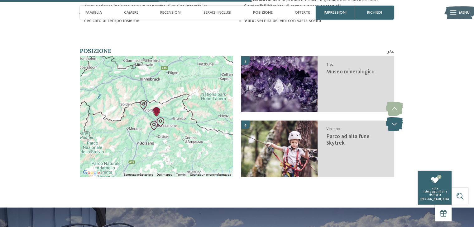
click at [395, 124] on icon at bounding box center [393, 124] width 17 height 14
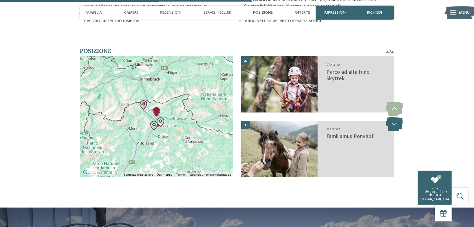
click at [395, 124] on icon at bounding box center [393, 124] width 17 height 14
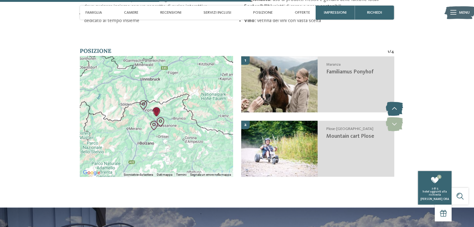
click at [398, 104] on icon at bounding box center [393, 109] width 17 height 14
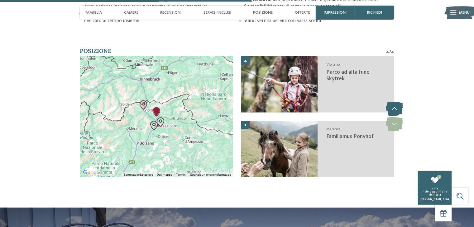
click at [398, 104] on icon at bounding box center [393, 109] width 17 height 14
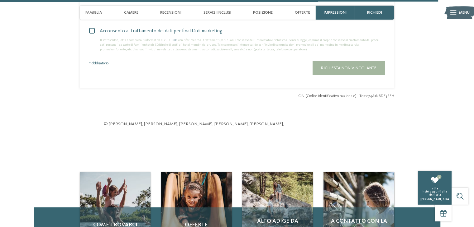
scroll to position [1922, 0]
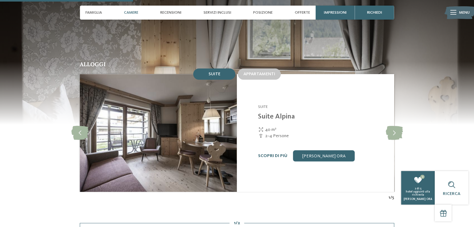
scroll to position [575, 0]
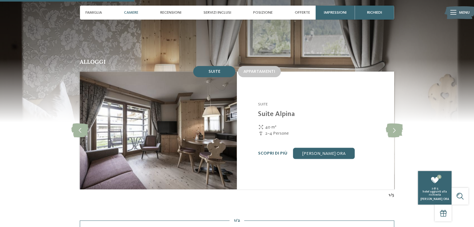
click at [203, 117] on img at bounding box center [158, 131] width 157 height 118
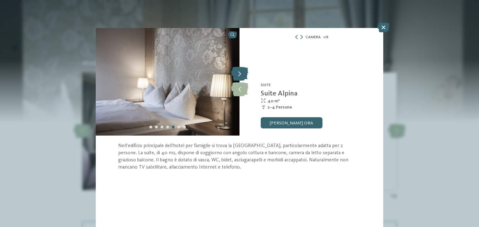
click at [232, 68] on icon at bounding box center [239, 74] width 17 height 14
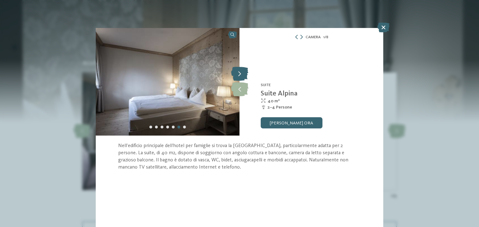
click at [232, 68] on icon at bounding box center [239, 74] width 17 height 14
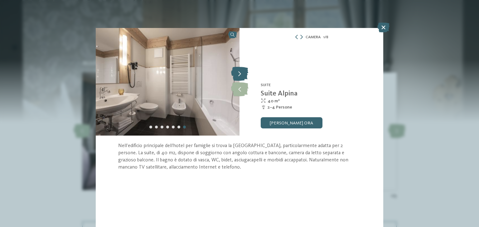
click at [232, 68] on icon at bounding box center [239, 74] width 17 height 14
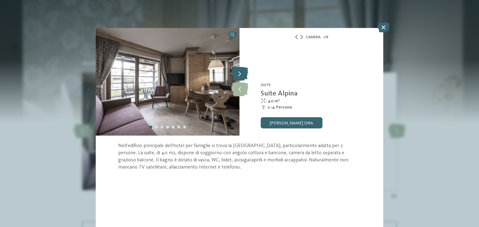
click at [232, 68] on icon at bounding box center [239, 74] width 17 height 14
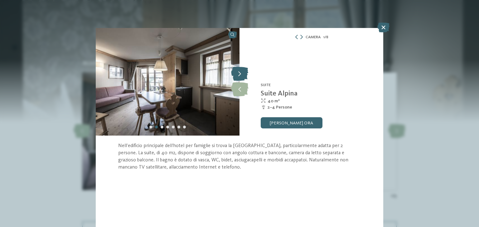
click at [232, 68] on icon at bounding box center [239, 74] width 17 height 14
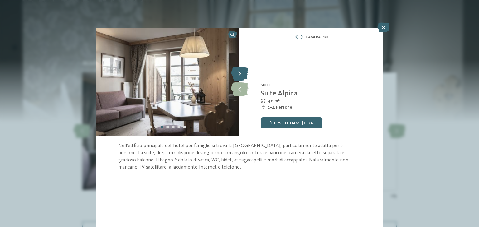
click at [232, 68] on icon at bounding box center [239, 74] width 17 height 14
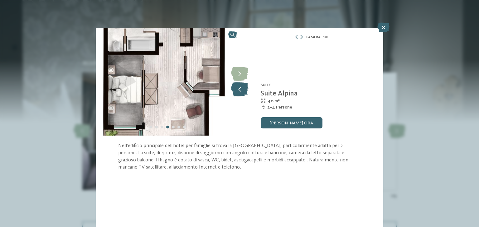
click at [239, 86] on icon at bounding box center [239, 90] width 17 height 14
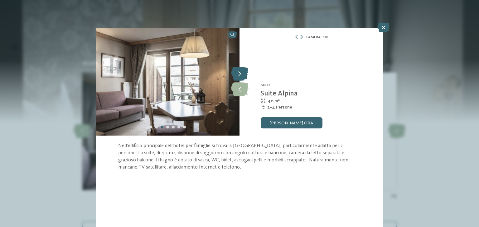
click at [240, 77] on icon at bounding box center [239, 74] width 17 height 14
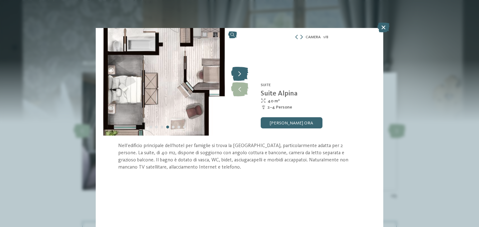
click at [240, 77] on icon at bounding box center [239, 74] width 17 height 14
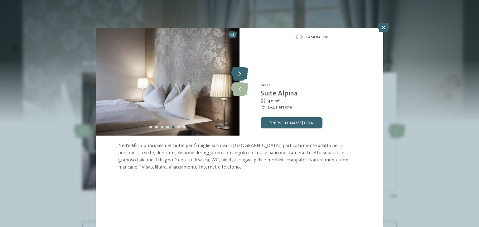
click at [240, 77] on icon at bounding box center [239, 74] width 17 height 14
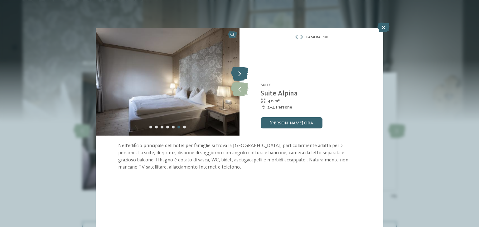
click at [240, 77] on icon at bounding box center [239, 74] width 17 height 14
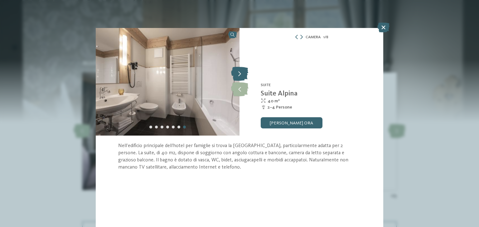
click at [240, 77] on icon at bounding box center [239, 74] width 17 height 14
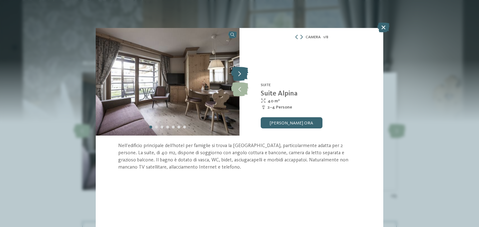
click at [240, 77] on icon at bounding box center [239, 74] width 17 height 14
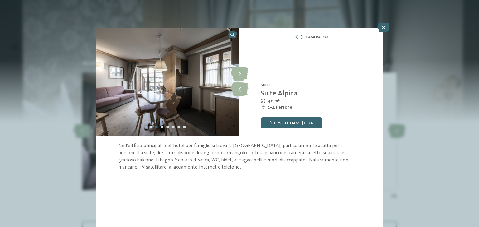
click at [300, 38] on icon at bounding box center [301, 37] width 2 height 4
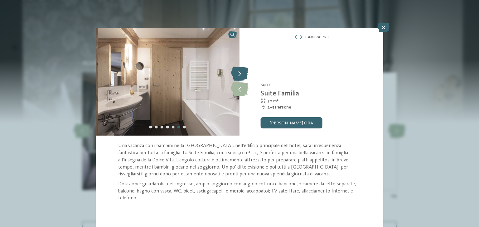
click at [244, 75] on icon at bounding box center [239, 74] width 17 height 14
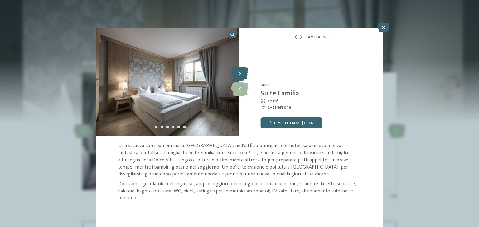
click at [241, 77] on icon at bounding box center [239, 74] width 17 height 14
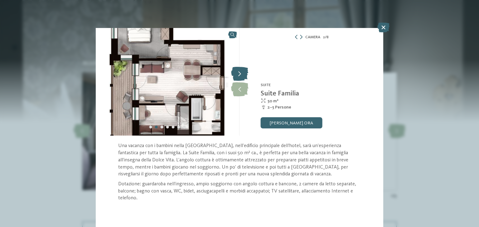
click at [236, 70] on icon at bounding box center [239, 74] width 17 height 14
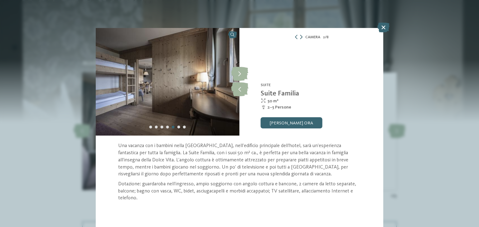
click at [301, 38] on icon at bounding box center [301, 37] width 2 height 4
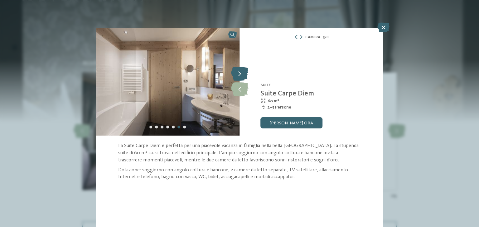
click at [237, 71] on icon at bounding box center [239, 74] width 17 height 14
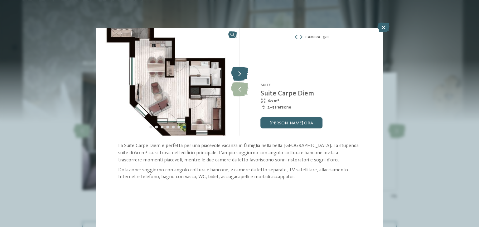
click at [239, 79] on icon at bounding box center [239, 74] width 17 height 14
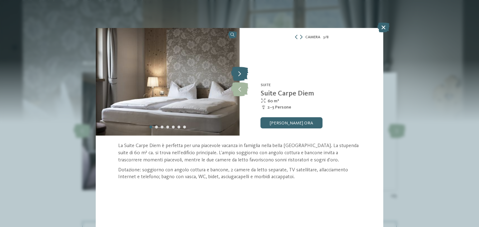
click at [238, 76] on icon at bounding box center [239, 74] width 17 height 14
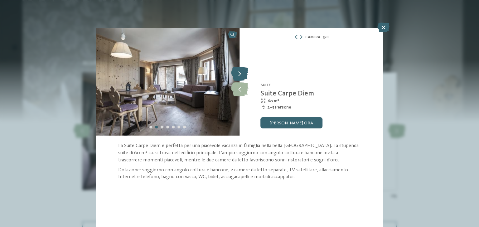
click at [238, 76] on icon at bounding box center [239, 74] width 17 height 14
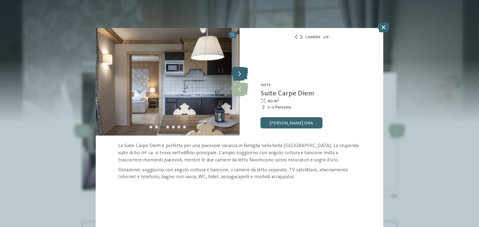
click at [238, 76] on icon at bounding box center [239, 74] width 17 height 14
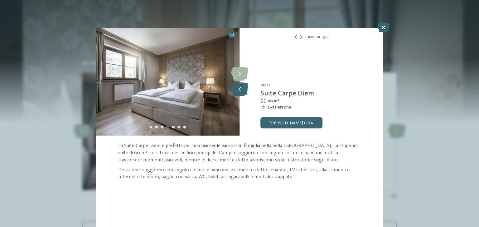
click at [239, 84] on icon at bounding box center [239, 90] width 17 height 14
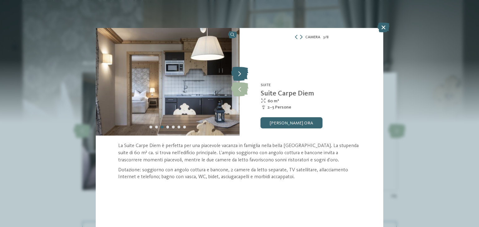
click at [233, 78] on icon at bounding box center [239, 74] width 17 height 14
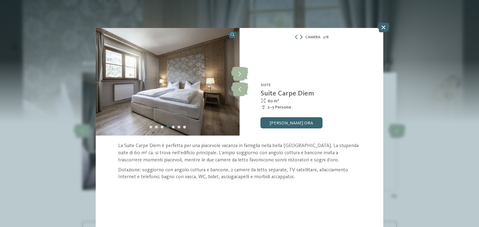
click at [302, 37] on icon at bounding box center [301, 37] width 2 height 4
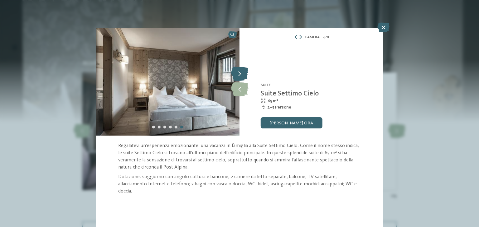
click at [244, 70] on icon at bounding box center [239, 74] width 17 height 14
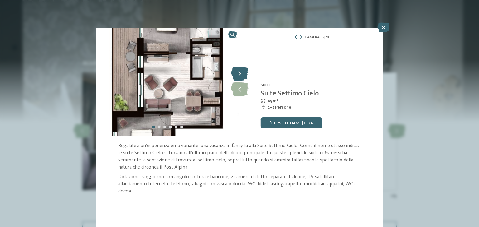
click at [244, 70] on icon at bounding box center [239, 74] width 17 height 14
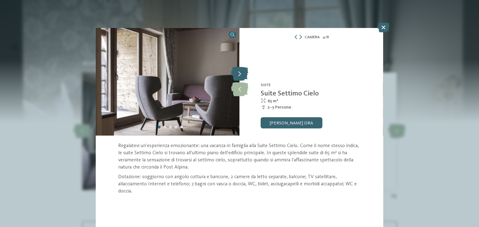
click at [244, 70] on icon at bounding box center [239, 74] width 17 height 14
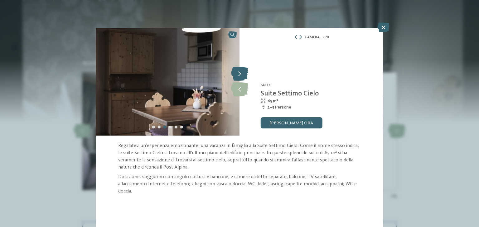
click at [244, 70] on icon at bounding box center [239, 74] width 17 height 14
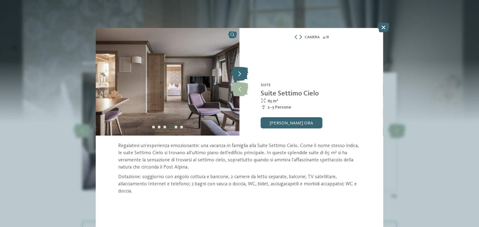
click at [244, 71] on icon at bounding box center [239, 74] width 17 height 14
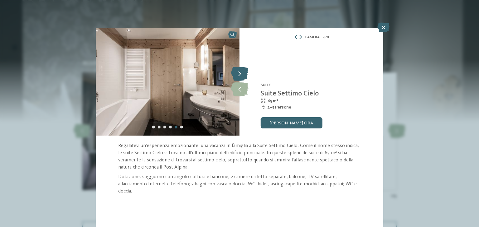
click at [240, 73] on icon at bounding box center [239, 74] width 17 height 14
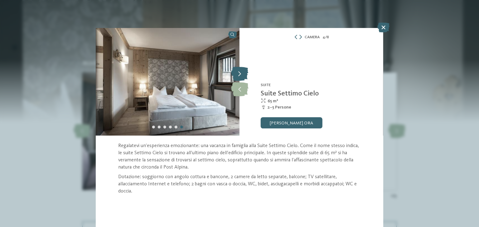
drag, startPoint x: 240, startPoint y: 73, endPoint x: 234, endPoint y: 75, distance: 6.2
click at [234, 75] on icon at bounding box center [239, 74] width 17 height 14
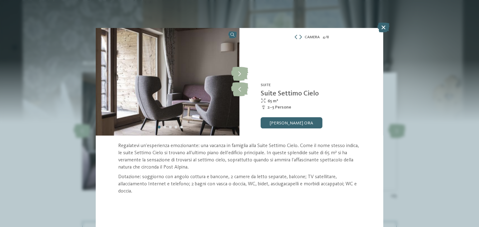
click at [302, 37] on div "Camera 4 / 8" at bounding box center [311, 37] width 144 height 7
click at [300, 37] on icon at bounding box center [300, 37] width 2 height 4
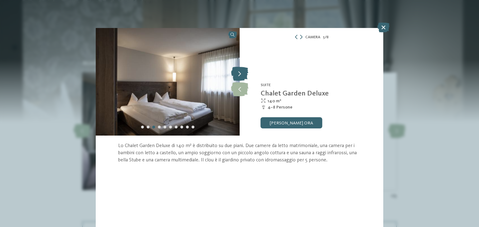
click at [241, 75] on icon at bounding box center [239, 74] width 17 height 14
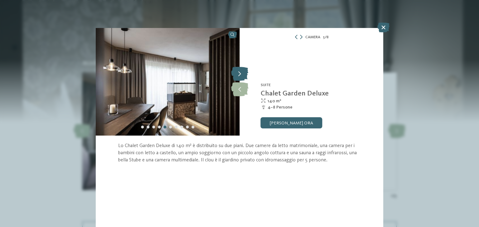
click at [241, 75] on icon at bounding box center [239, 74] width 17 height 14
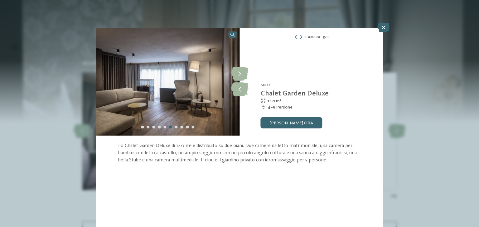
click at [302, 38] on div "Camera 5 / 8" at bounding box center [311, 37] width 144 height 7
click at [300, 36] on icon at bounding box center [301, 37] width 2 height 4
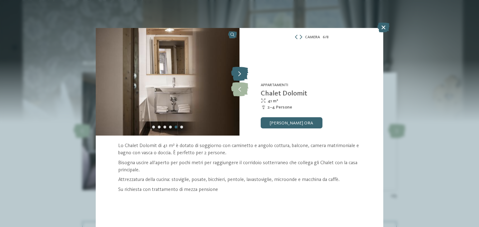
click at [245, 76] on icon at bounding box center [239, 74] width 17 height 14
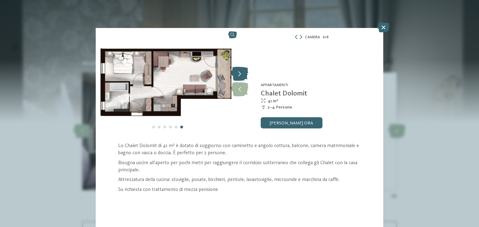
click at [245, 76] on icon at bounding box center [239, 74] width 17 height 14
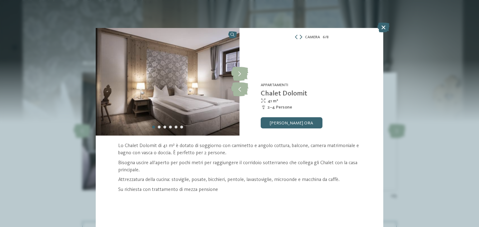
click at [300, 37] on icon at bounding box center [300, 37] width 2 height 4
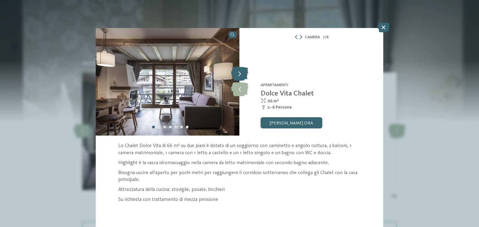
click at [237, 78] on icon at bounding box center [239, 74] width 17 height 14
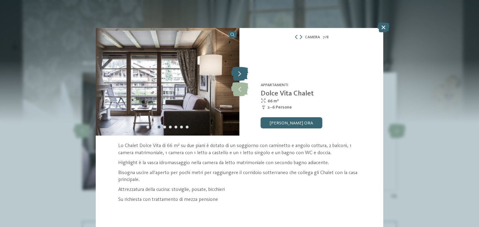
click at [237, 78] on icon at bounding box center [239, 74] width 17 height 14
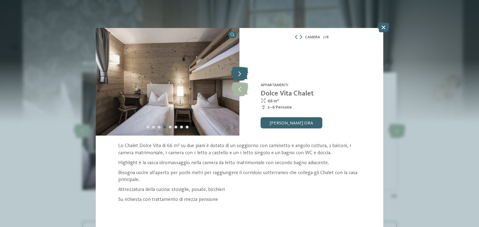
click at [237, 74] on icon at bounding box center [239, 74] width 17 height 14
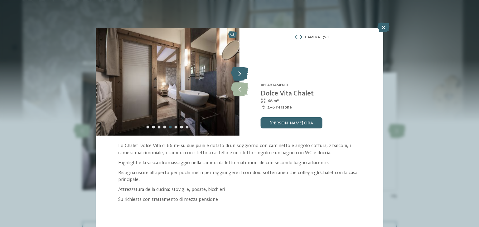
click at [237, 74] on icon at bounding box center [239, 74] width 17 height 14
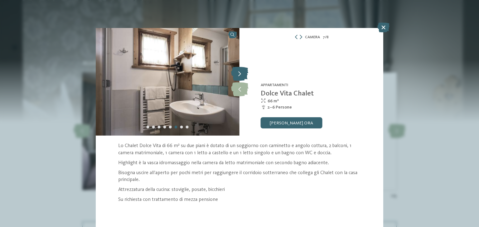
click at [237, 74] on icon at bounding box center [239, 74] width 17 height 14
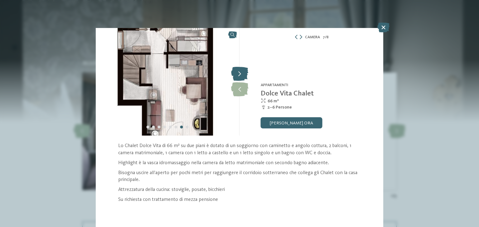
click at [237, 74] on icon at bounding box center [239, 74] width 17 height 14
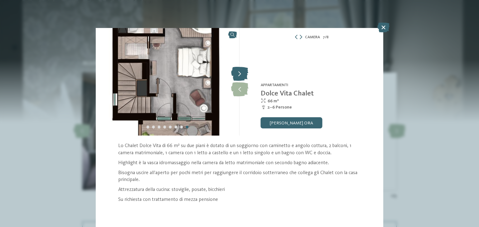
click at [242, 77] on icon at bounding box center [239, 74] width 17 height 14
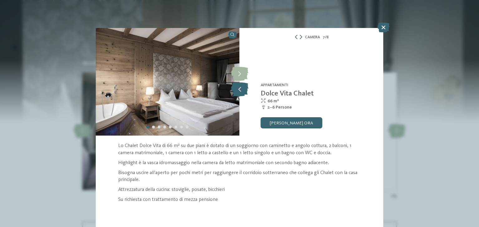
click at [243, 89] on icon at bounding box center [239, 90] width 17 height 14
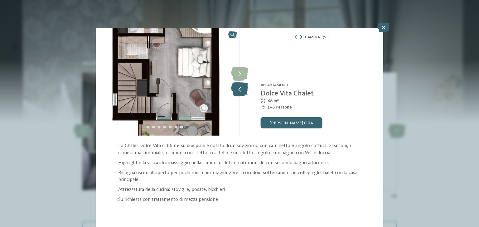
click at [243, 89] on icon at bounding box center [239, 90] width 17 height 14
click at [238, 83] on icon at bounding box center [239, 90] width 17 height 14
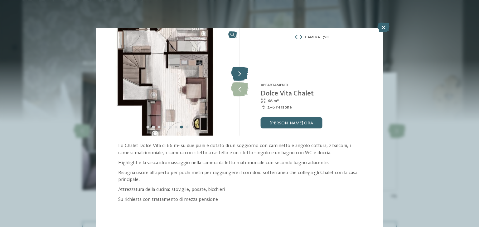
click at [242, 70] on icon at bounding box center [239, 74] width 17 height 14
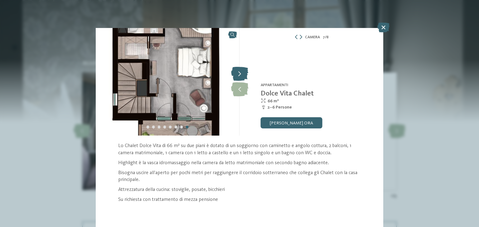
click at [242, 71] on icon at bounding box center [239, 74] width 17 height 14
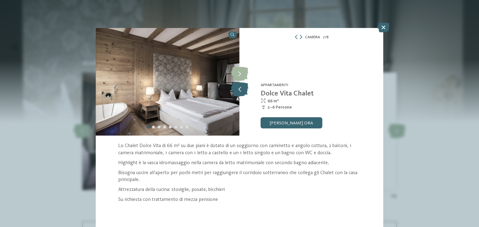
click at [243, 88] on icon at bounding box center [239, 90] width 17 height 14
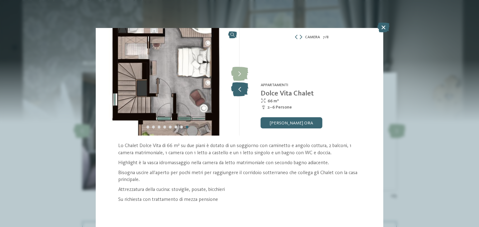
click at [243, 88] on icon at bounding box center [239, 90] width 17 height 14
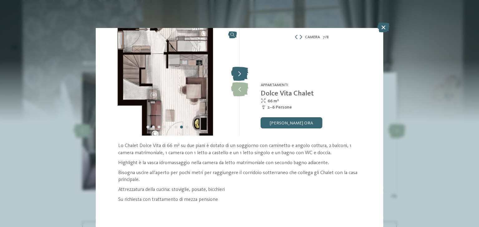
click at [239, 75] on icon at bounding box center [239, 74] width 17 height 14
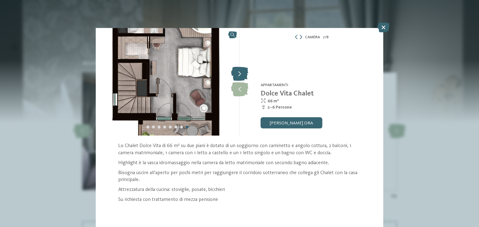
click at [239, 72] on icon at bounding box center [239, 74] width 17 height 14
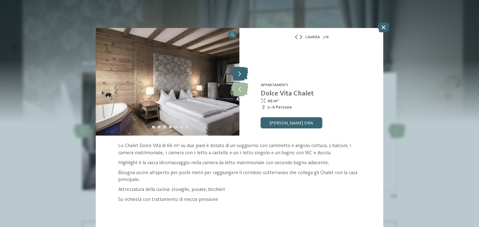
click at [236, 74] on icon at bounding box center [239, 74] width 17 height 14
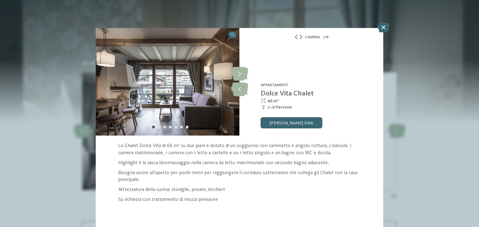
click at [301, 39] on icon at bounding box center [300, 37] width 2 height 4
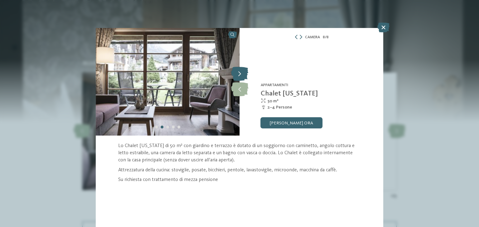
click at [240, 70] on icon at bounding box center [239, 74] width 17 height 14
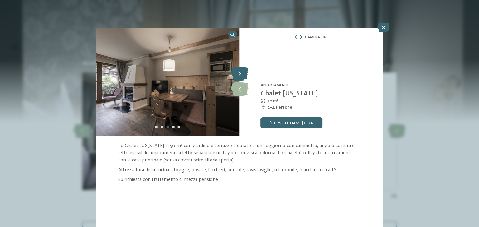
click at [240, 70] on icon at bounding box center [239, 74] width 17 height 14
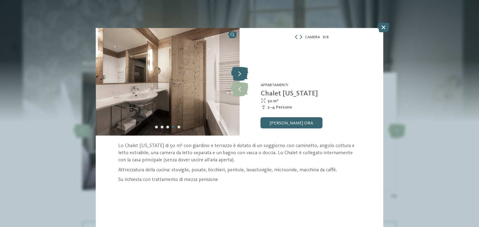
click at [240, 70] on icon at bounding box center [239, 74] width 17 height 14
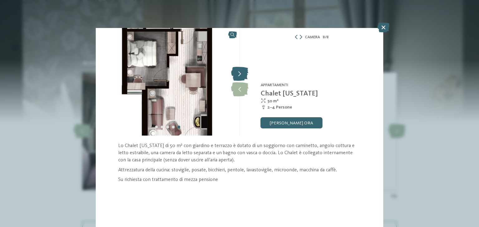
click at [240, 70] on icon at bounding box center [239, 74] width 17 height 14
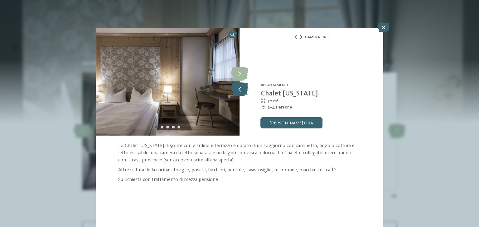
click at [235, 91] on icon at bounding box center [239, 90] width 17 height 14
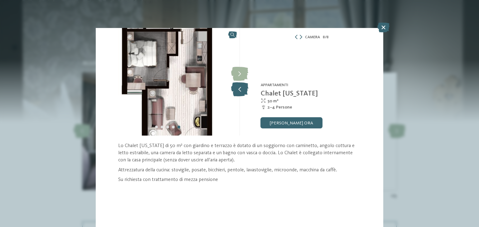
click at [235, 91] on icon at bounding box center [239, 90] width 17 height 14
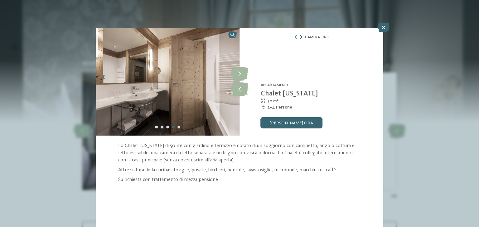
click at [300, 35] on icon at bounding box center [300, 37] width 2 height 4
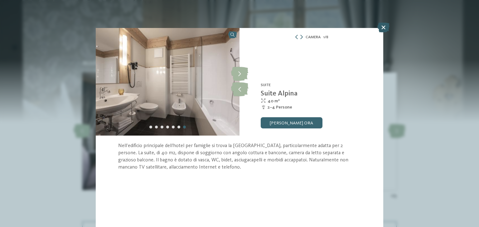
click at [380, 25] on icon at bounding box center [383, 27] width 12 height 10
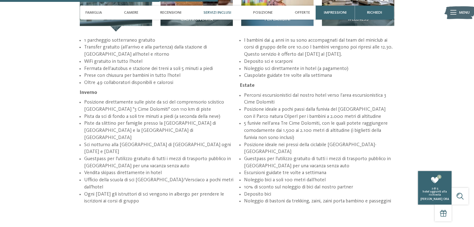
scroll to position [936, 0]
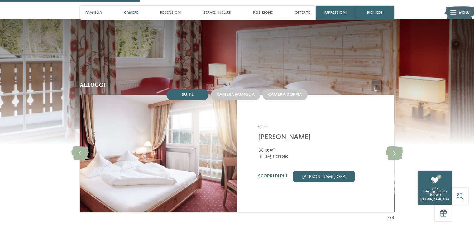
scroll to position [505, 0]
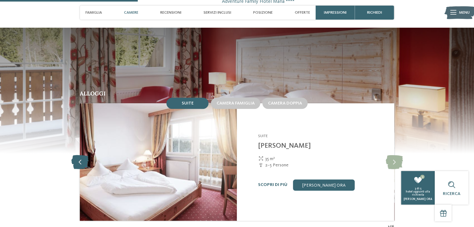
click at [79, 155] on icon at bounding box center [79, 162] width 17 height 14
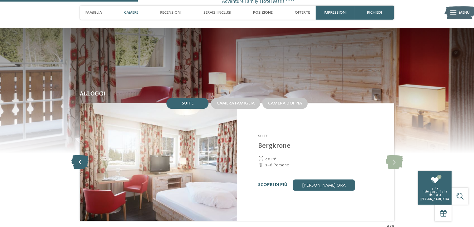
click at [79, 155] on icon at bounding box center [79, 162] width 17 height 14
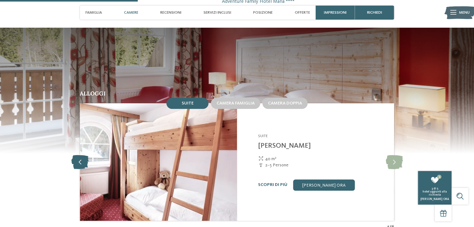
click at [81, 155] on icon at bounding box center [79, 162] width 17 height 14
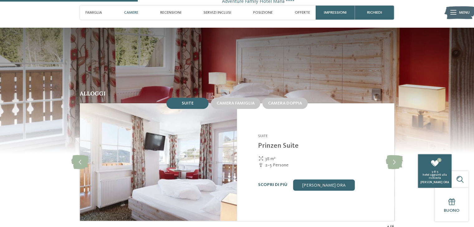
click at [173, 134] on img at bounding box center [158, 162] width 157 height 118
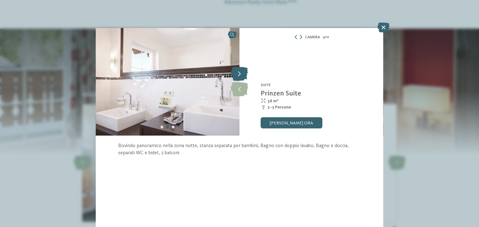
click at [240, 74] on icon at bounding box center [239, 74] width 17 height 14
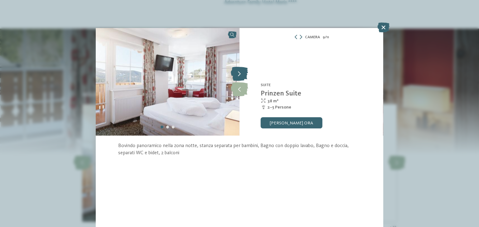
click at [236, 81] on icon at bounding box center [239, 74] width 17 height 14
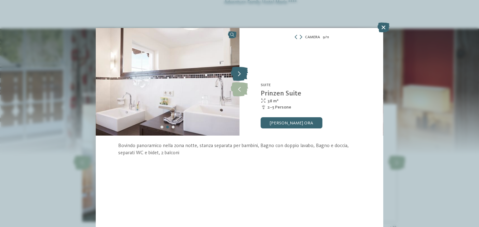
click at [236, 81] on icon at bounding box center [239, 74] width 17 height 14
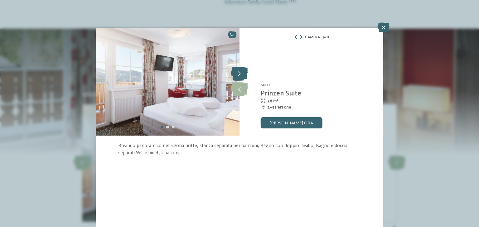
click at [237, 77] on icon at bounding box center [239, 74] width 17 height 14
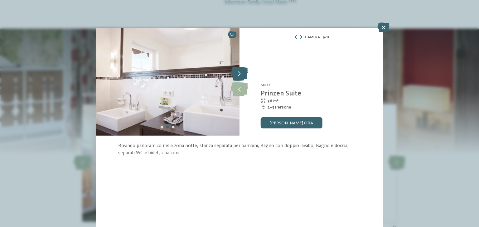
click at [237, 77] on icon at bounding box center [239, 74] width 17 height 14
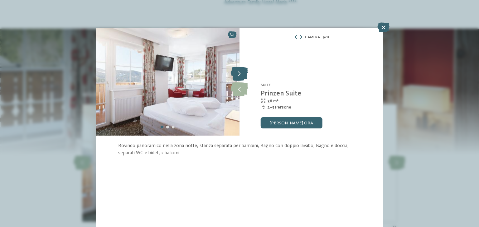
click at [235, 79] on icon at bounding box center [239, 74] width 17 height 14
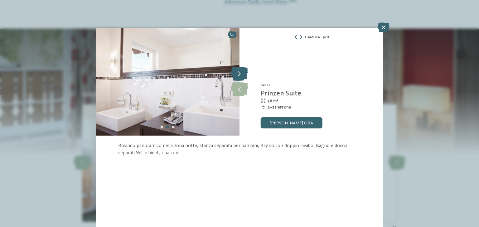
click at [235, 79] on icon at bounding box center [239, 74] width 17 height 14
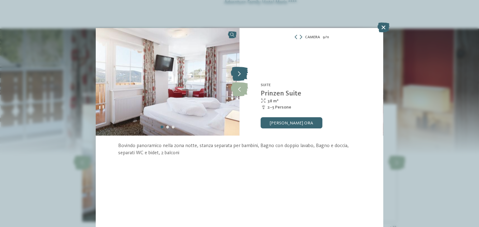
click at [242, 73] on icon at bounding box center [239, 74] width 17 height 14
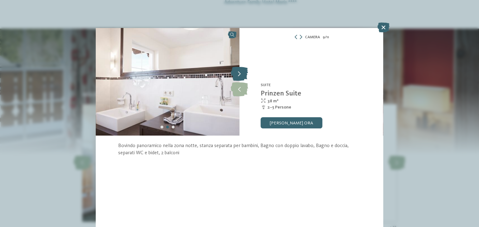
click at [242, 73] on icon at bounding box center [239, 74] width 17 height 14
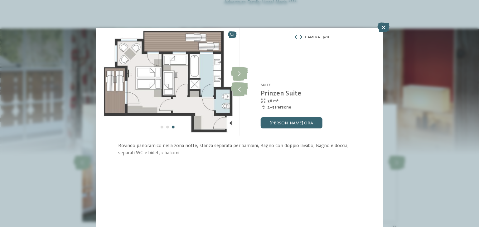
click at [300, 36] on icon at bounding box center [300, 37] width 2 height 4
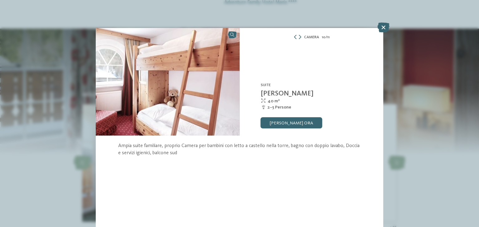
click at [224, 84] on img at bounding box center [168, 82] width 144 height 108
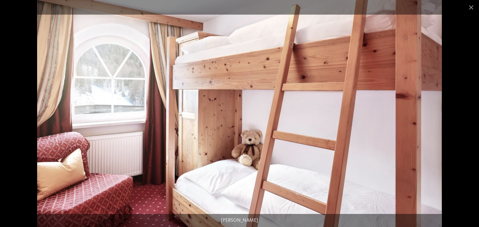
click at [127, 102] on img at bounding box center [239, 113] width 404 height 227
click at [471, 4] on span at bounding box center [471, 7] width 16 height 15
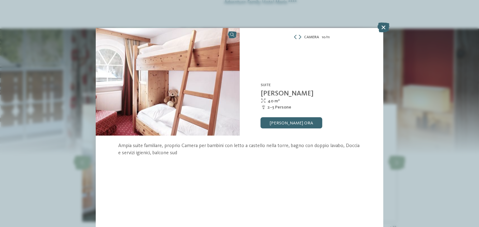
click at [298, 39] on div "Camera 10 / 11" at bounding box center [311, 37] width 144 height 7
click at [299, 39] on icon at bounding box center [299, 37] width 2 height 4
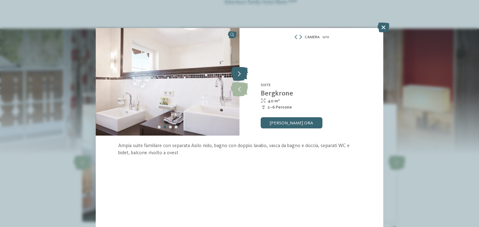
click at [237, 79] on icon at bounding box center [239, 74] width 17 height 14
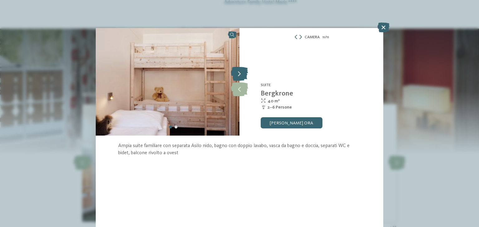
click at [238, 78] on icon at bounding box center [239, 74] width 17 height 14
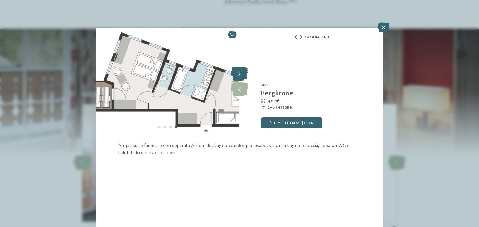
click at [238, 78] on icon at bounding box center [239, 74] width 17 height 14
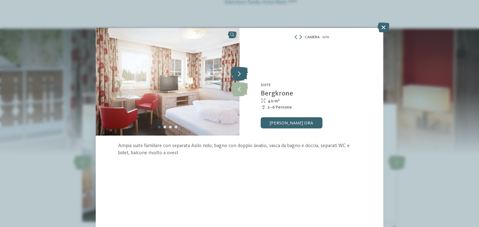
click at [238, 78] on icon at bounding box center [239, 74] width 17 height 14
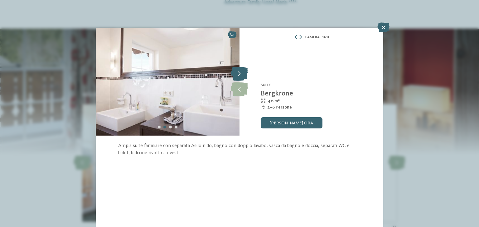
click at [238, 78] on icon at bounding box center [239, 74] width 17 height 14
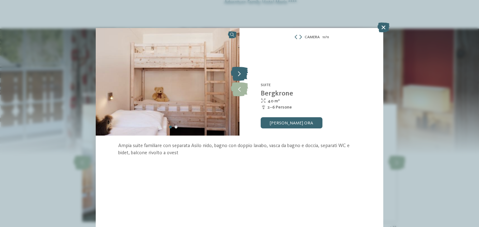
click at [238, 78] on icon at bounding box center [239, 74] width 17 height 14
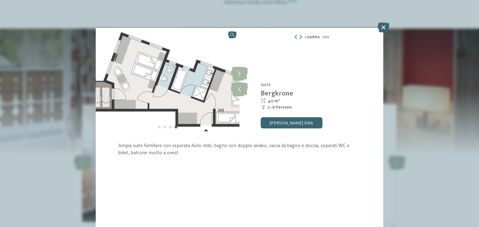
click at [299, 38] on icon at bounding box center [300, 37] width 2 height 4
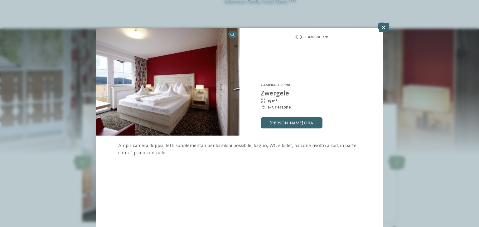
click at [298, 38] on div at bounding box center [298, 37] width 8 height 4
click at [301, 38] on icon at bounding box center [301, 37] width 2 height 4
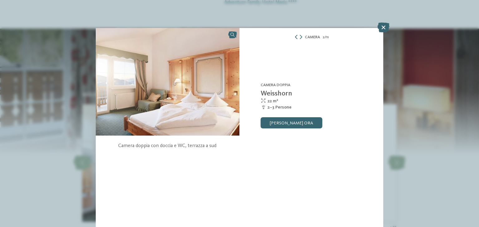
click at [296, 37] on icon at bounding box center [296, 37] width 4 height 4
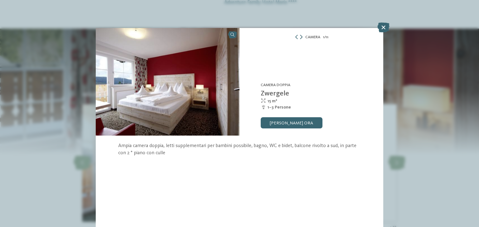
click at [300, 36] on icon at bounding box center [301, 37] width 2 height 4
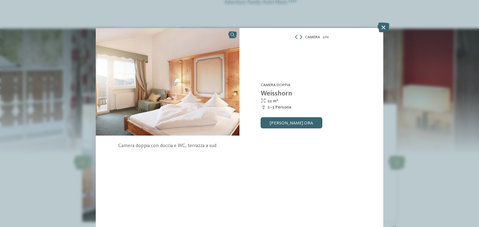
click at [298, 38] on div at bounding box center [298, 37] width 8 height 4
click at [299, 38] on icon at bounding box center [300, 37] width 2 height 4
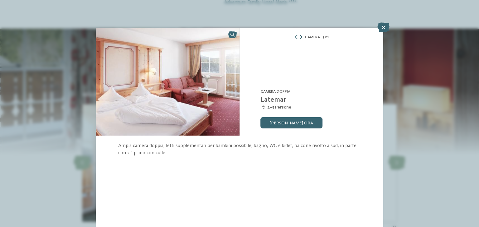
click at [299, 38] on icon at bounding box center [300, 37] width 2 height 4
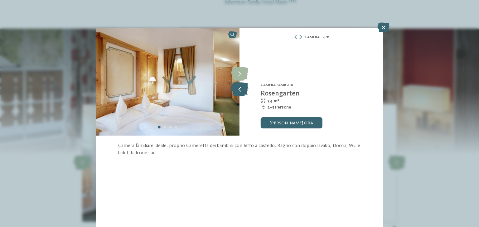
click at [238, 84] on icon at bounding box center [239, 90] width 17 height 14
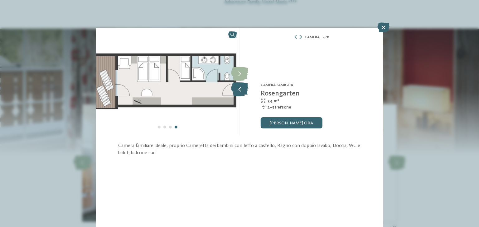
click at [238, 85] on icon at bounding box center [239, 90] width 17 height 14
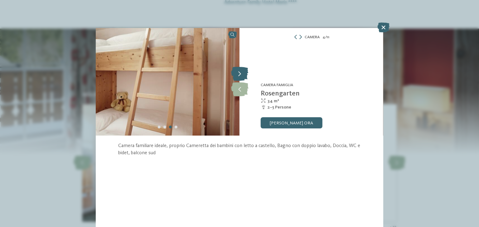
click at [241, 79] on icon at bounding box center [239, 74] width 17 height 14
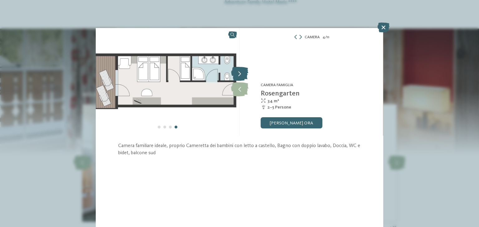
click at [241, 79] on icon at bounding box center [239, 74] width 17 height 14
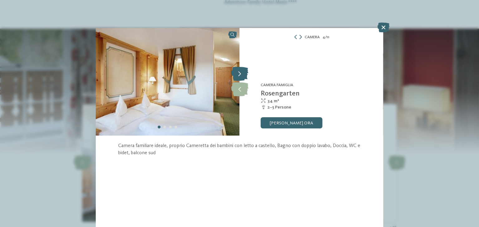
click at [241, 79] on icon at bounding box center [239, 74] width 17 height 14
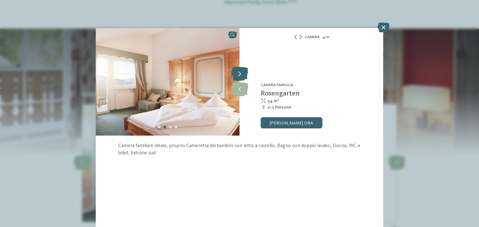
click at [241, 79] on icon at bounding box center [239, 74] width 17 height 14
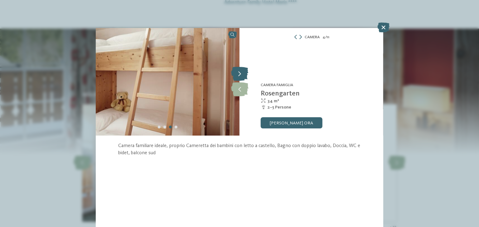
click at [241, 79] on icon at bounding box center [239, 74] width 17 height 14
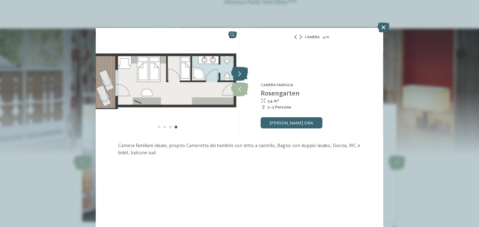
click at [241, 79] on icon at bounding box center [239, 74] width 17 height 14
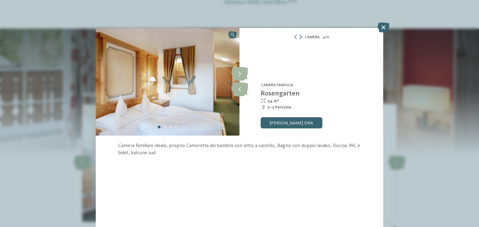
click at [301, 37] on icon at bounding box center [300, 37] width 2 height 4
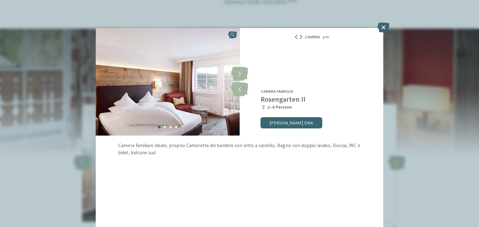
click at [299, 39] on icon at bounding box center [300, 37] width 2 height 4
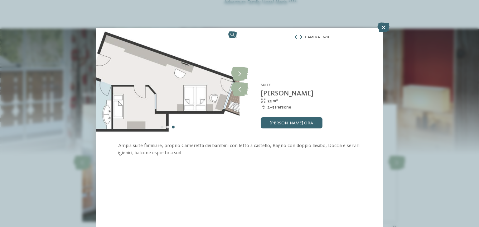
click at [300, 36] on icon at bounding box center [300, 37] width 2 height 4
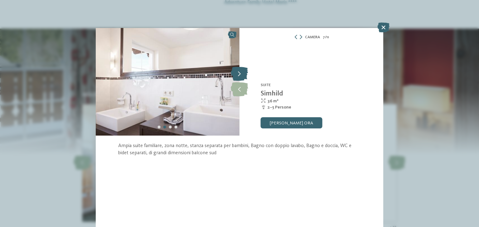
click at [245, 72] on icon at bounding box center [239, 74] width 17 height 14
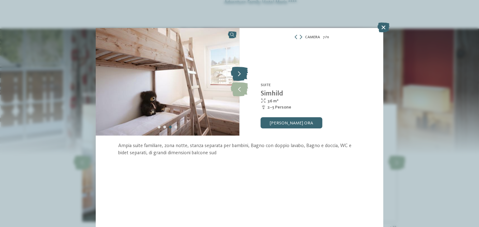
click at [245, 72] on icon at bounding box center [239, 74] width 17 height 14
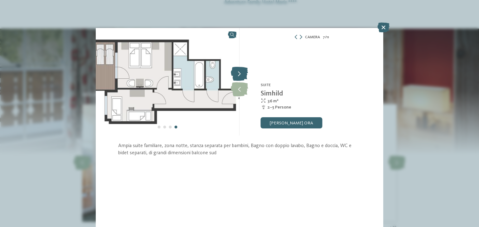
click at [245, 72] on icon at bounding box center [239, 74] width 17 height 14
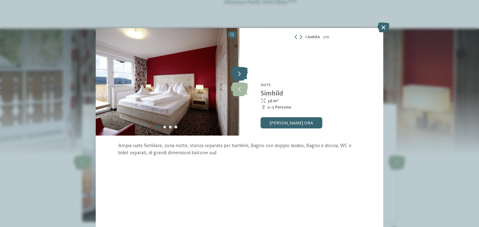
click at [245, 72] on icon at bounding box center [239, 74] width 17 height 14
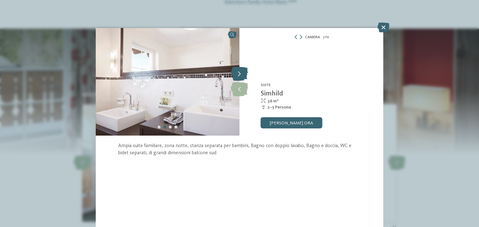
click at [245, 72] on icon at bounding box center [239, 74] width 17 height 14
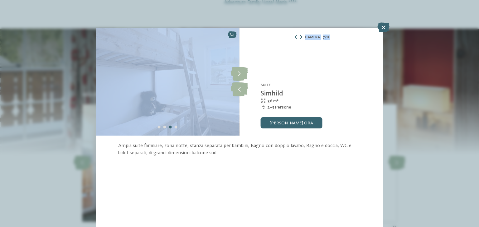
drag, startPoint x: 245, startPoint y: 72, endPoint x: 301, endPoint y: 37, distance: 66.9
click at [301, 37] on div "Camera 7 / 11 slide 7 of 11 Zwergele" at bounding box center [239, 103] width 287 height 150
click at [301, 37] on icon at bounding box center [300, 37] width 2 height 4
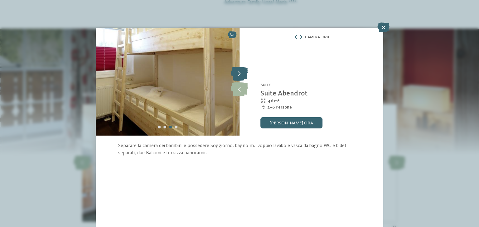
click at [247, 78] on icon at bounding box center [239, 74] width 17 height 14
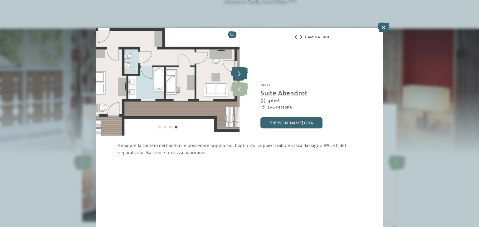
click at [247, 78] on icon at bounding box center [239, 74] width 17 height 14
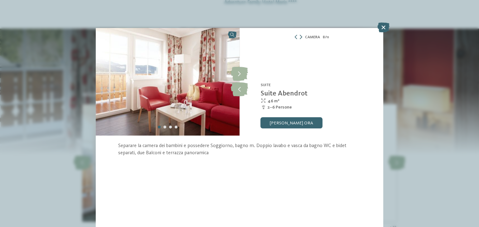
click at [299, 35] on icon at bounding box center [300, 37] width 2 height 4
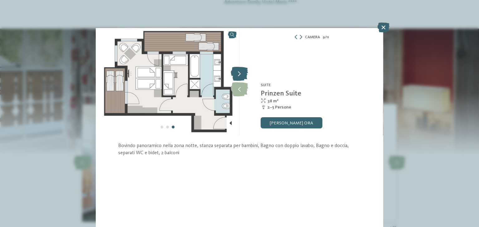
click at [238, 71] on icon at bounding box center [239, 74] width 17 height 14
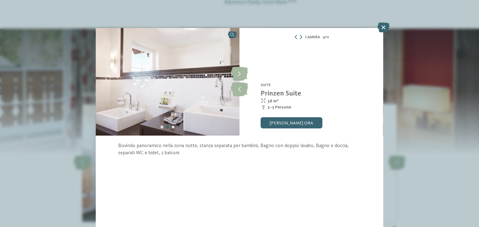
click at [298, 39] on div at bounding box center [297, 37] width 8 height 4
click at [301, 39] on icon at bounding box center [300, 37] width 2 height 4
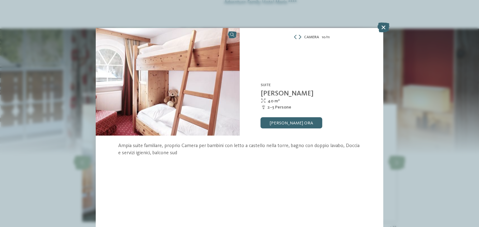
click at [301, 39] on div "Camera 10 / 11" at bounding box center [311, 37] width 144 height 7
click at [299, 36] on icon at bounding box center [299, 37] width 2 height 4
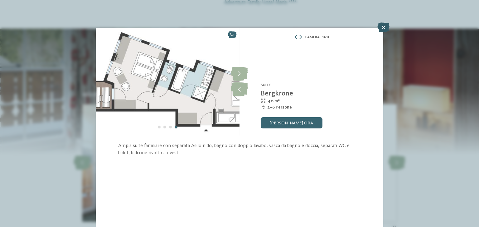
click at [386, 29] on icon at bounding box center [383, 27] width 12 height 10
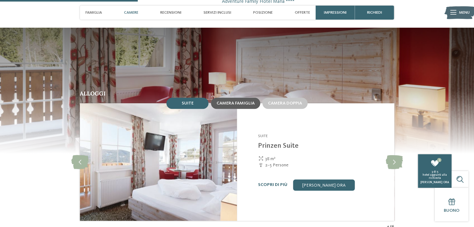
click at [238, 101] on span "Camera famiglia" at bounding box center [236, 103] width 38 height 4
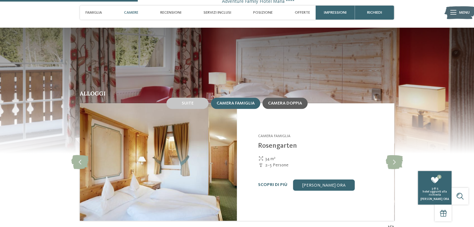
click at [278, 98] on div "Camera doppia" at bounding box center [284, 103] width 45 height 11
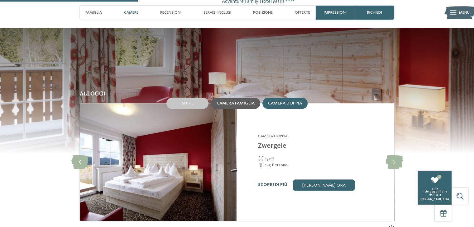
click at [238, 101] on span "Camera famiglia" at bounding box center [236, 103] width 38 height 4
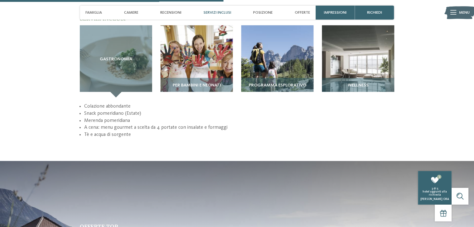
scroll to position [819, 0]
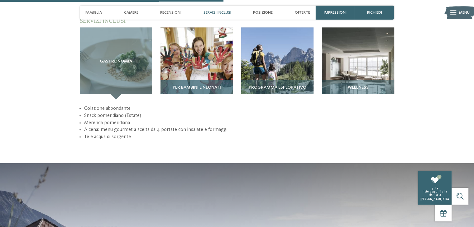
click at [177, 40] on img at bounding box center [196, 63] width 72 height 72
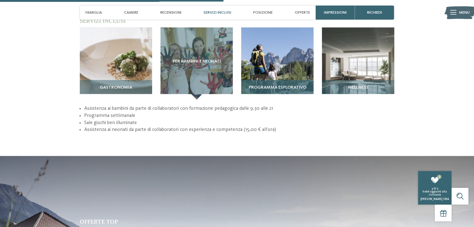
click at [288, 46] on img at bounding box center [277, 63] width 72 height 72
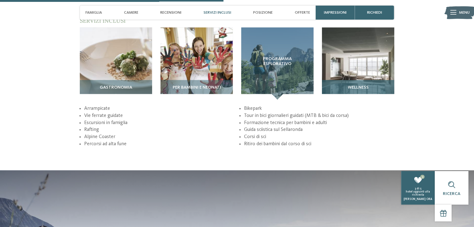
click at [349, 57] on img at bounding box center [358, 63] width 72 height 72
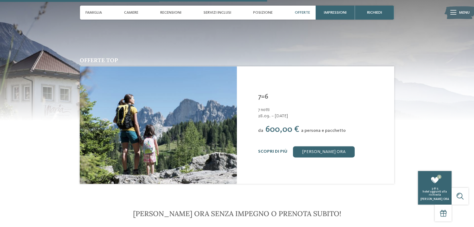
scroll to position [974, 0]
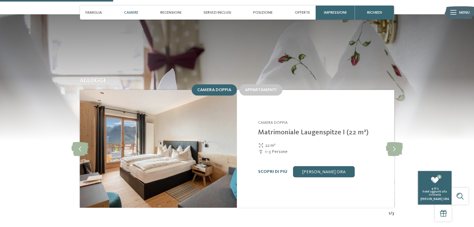
scroll to position [557, 0]
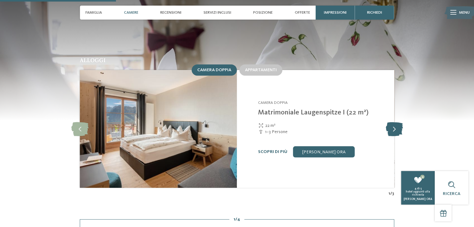
click at [388, 122] on icon at bounding box center [393, 129] width 17 height 14
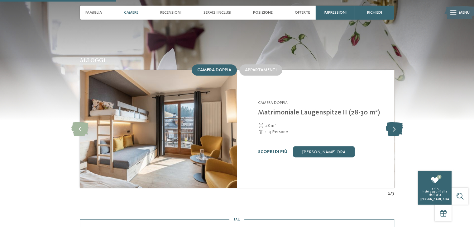
click at [398, 124] on icon at bounding box center [393, 129] width 17 height 14
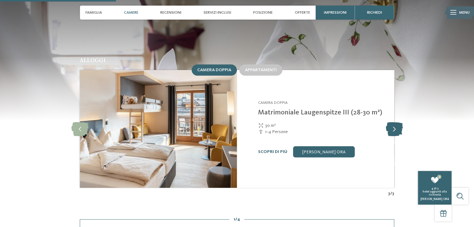
click at [398, 124] on icon at bounding box center [393, 129] width 17 height 14
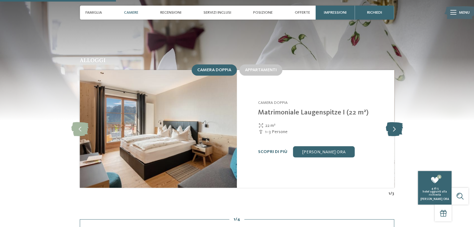
click at [396, 123] on icon at bounding box center [393, 129] width 17 height 14
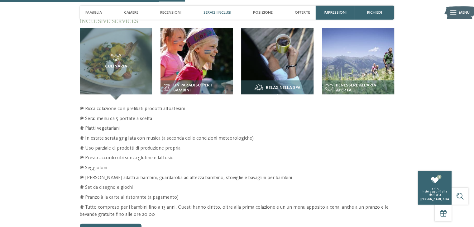
scroll to position [889, 0]
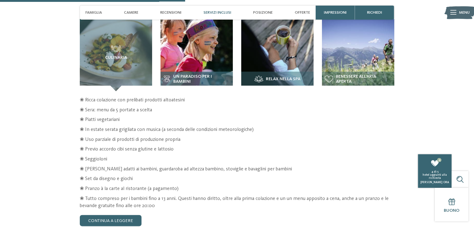
click at [201, 35] on img at bounding box center [196, 55] width 72 height 72
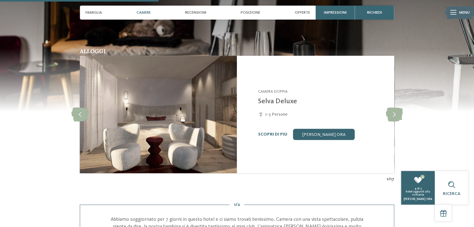
scroll to position [541, 0]
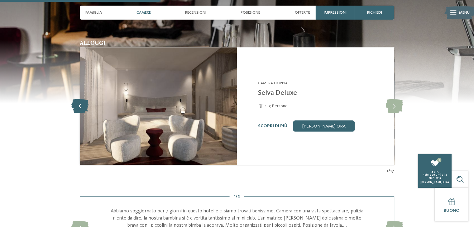
click at [79, 110] on icon at bounding box center [79, 106] width 17 height 14
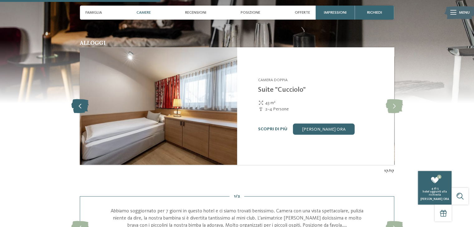
click at [79, 111] on icon at bounding box center [79, 106] width 17 height 14
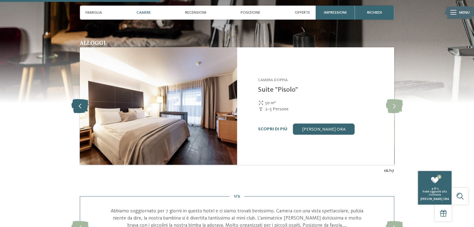
click at [79, 111] on icon at bounding box center [79, 106] width 17 height 14
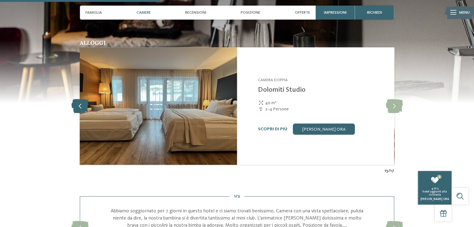
click at [76, 102] on icon at bounding box center [79, 106] width 17 height 14
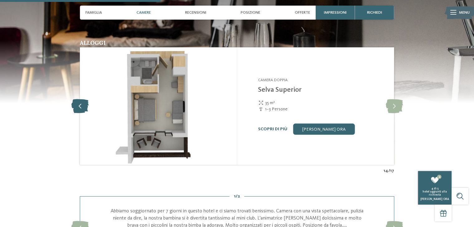
click at [76, 102] on icon at bounding box center [79, 106] width 17 height 14
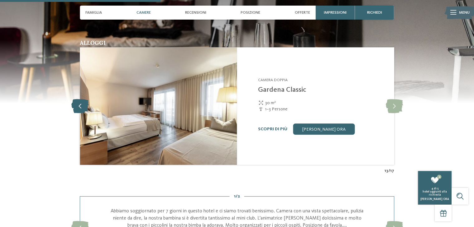
click at [77, 103] on icon at bounding box center [79, 106] width 17 height 14
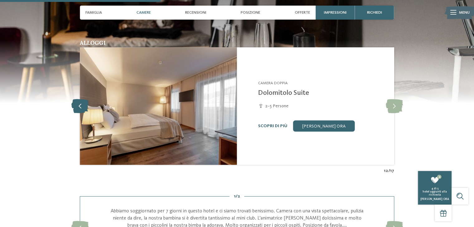
click at [75, 103] on icon at bounding box center [79, 106] width 17 height 14
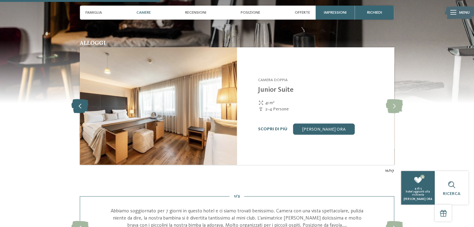
click at [75, 103] on icon at bounding box center [79, 106] width 17 height 14
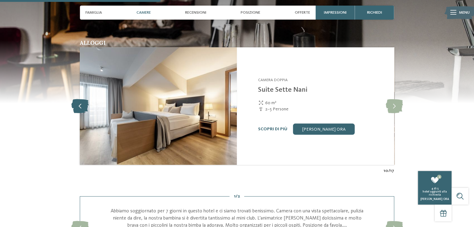
click at [77, 106] on icon at bounding box center [79, 106] width 17 height 14
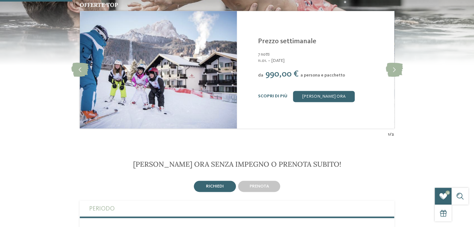
scroll to position [0, 0]
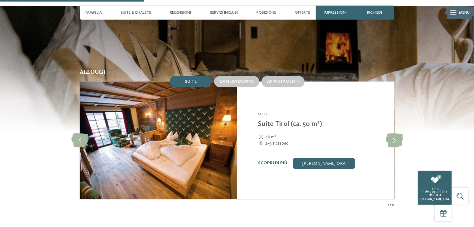
scroll to position [540, 0]
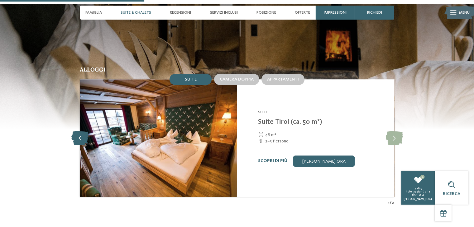
click at [79, 136] on icon at bounding box center [79, 138] width 17 height 14
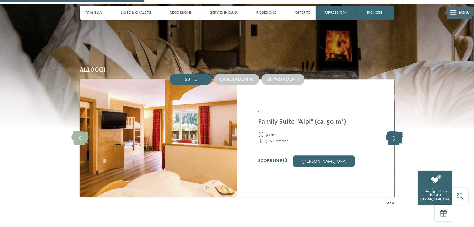
click at [397, 139] on icon at bounding box center [393, 138] width 17 height 14
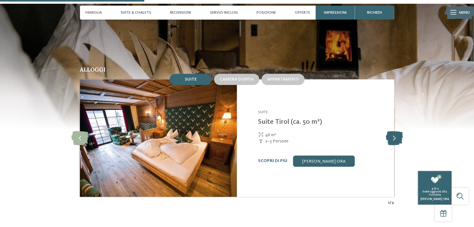
click at [397, 139] on icon at bounding box center [393, 138] width 17 height 14
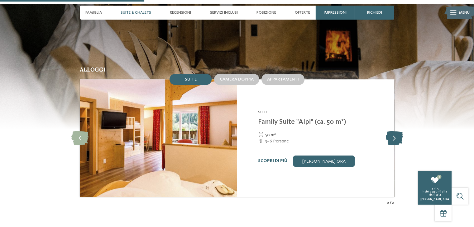
click at [397, 139] on icon at bounding box center [393, 138] width 17 height 14
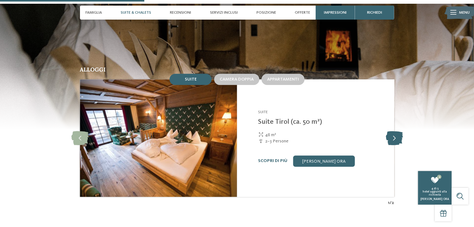
click at [397, 139] on icon at bounding box center [393, 138] width 17 height 14
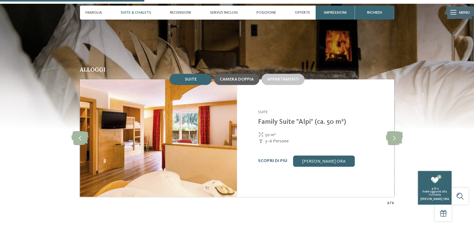
click at [248, 77] on div "Camera doppia" at bounding box center [237, 79] width 34 height 5
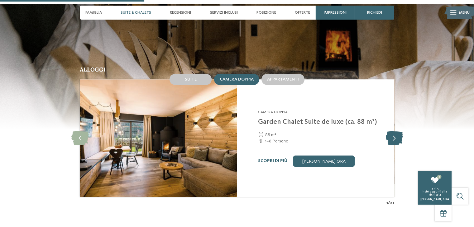
click at [393, 137] on icon at bounding box center [393, 138] width 17 height 14
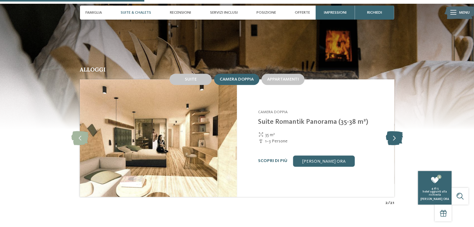
click at [393, 137] on icon at bounding box center [393, 138] width 17 height 14
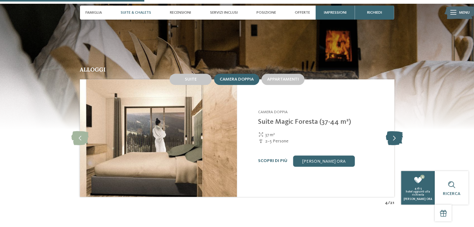
click at [393, 137] on icon at bounding box center [393, 138] width 17 height 14
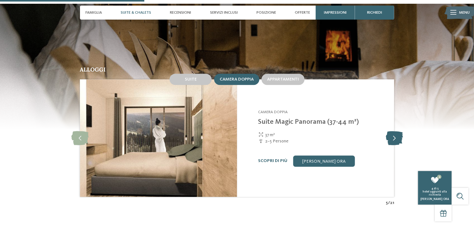
click at [393, 137] on icon at bounding box center [393, 138] width 17 height 14
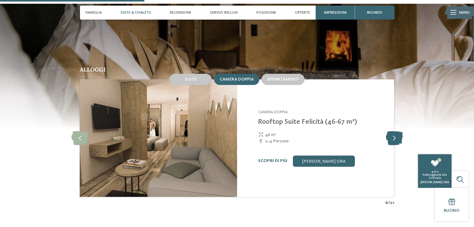
click at [393, 137] on icon at bounding box center [393, 138] width 17 height 14
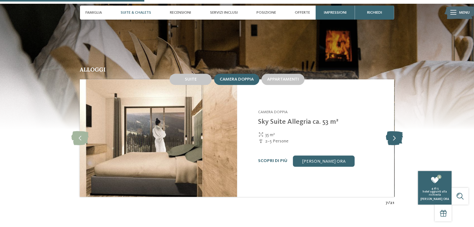
click at [393, 137] on icon at bounding box center [393, 138] width 17 height 14
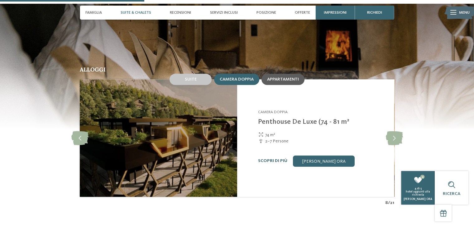
click at [287, 83] on div "Appartamenti" at bounding box center [282, 79] width 43 height 11
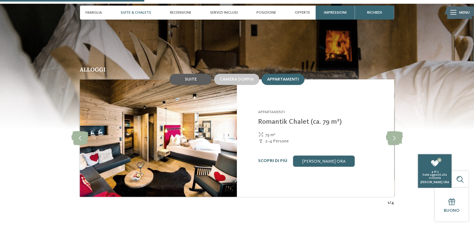
click at [174, 84] on div "Suite" at bounding box center [190, 79] width 42 height 11
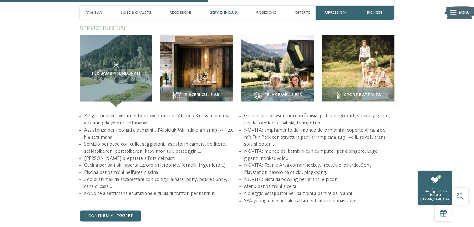
scroll to position [782, 0]
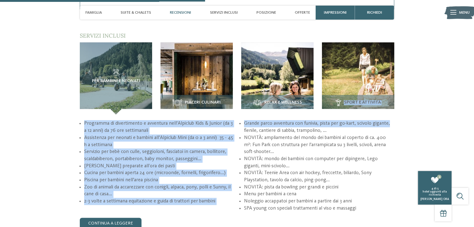
drag, startPoint x: 472, startPoint y: 107, endPoint x: 469, endPoint y: 121, distance: 14.5
click at [469, 121] on div "torna alla panoramica degli alberghi Apertura [DATE] da . ." at bounding box center [237, 94] width 474 height 1696
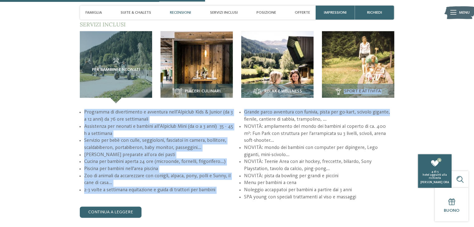
scroll to position [772, 0]
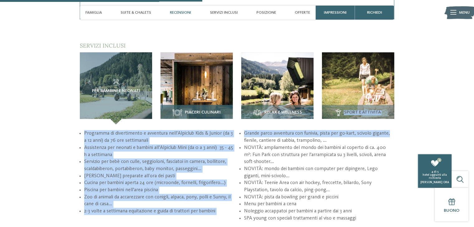
click at [211, 77] on img at bounding box center [196, 88] width 72 height 72
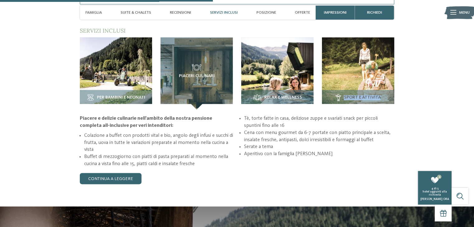
scroll to position [783, 0]
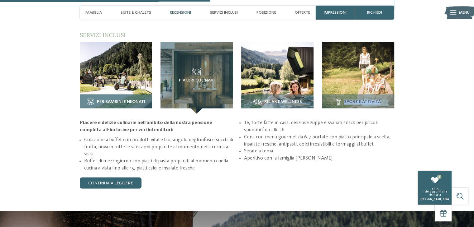
click at [133, 91] on img at bounding box center [116, 78] width 72 height 72
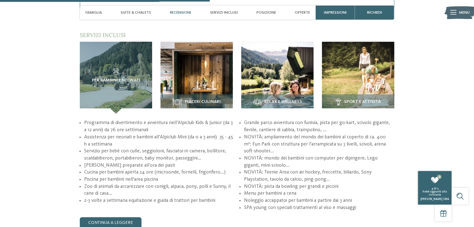
click at [34, 99] on div "torna alla panoramica degli alberghi Apertura [DATE] da . ." at bounding box center [237, 93] width 474 height 1696
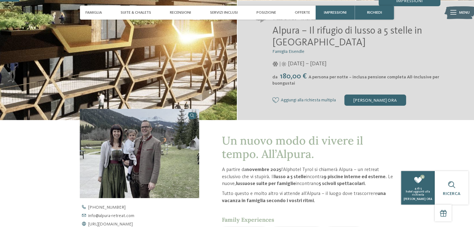
scroll to position [74, 0]
